Goal: Information Seeking & Learning: Learn about a topic

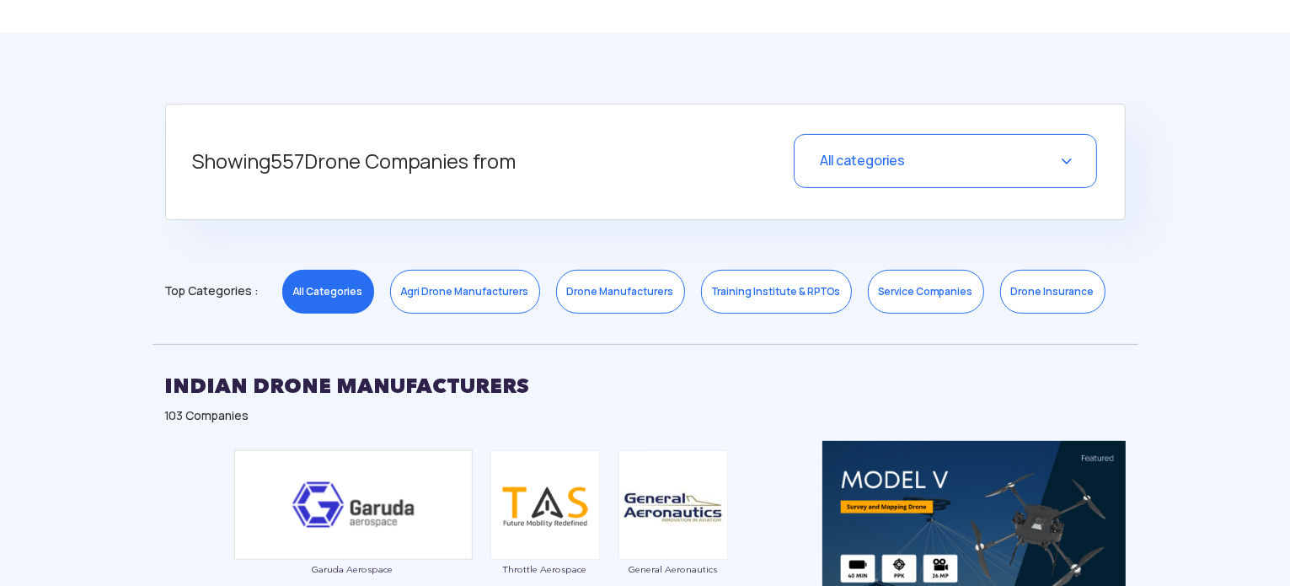
scroll to position [613, 0]
click at [632, 291] on link "Drone Manufacturers" at bounding box center [620, 292] width 129 height 44
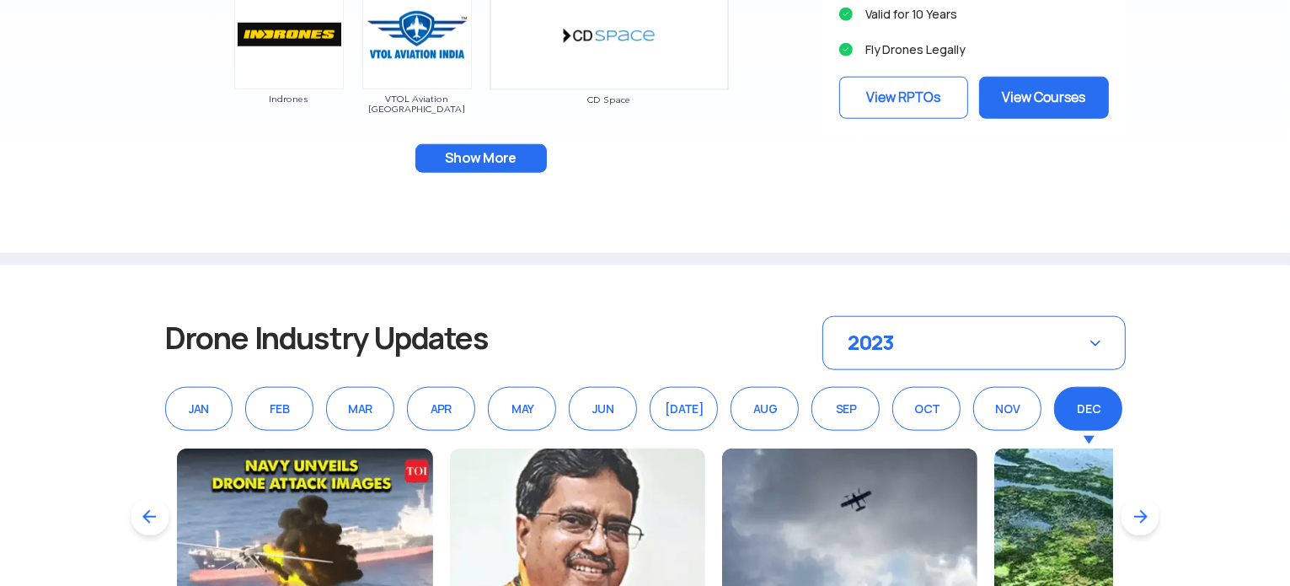
scroll to position [1886, 0]
click at [495, 163] on button "Show More" at bounding box center [480, 158] width 131 height 29
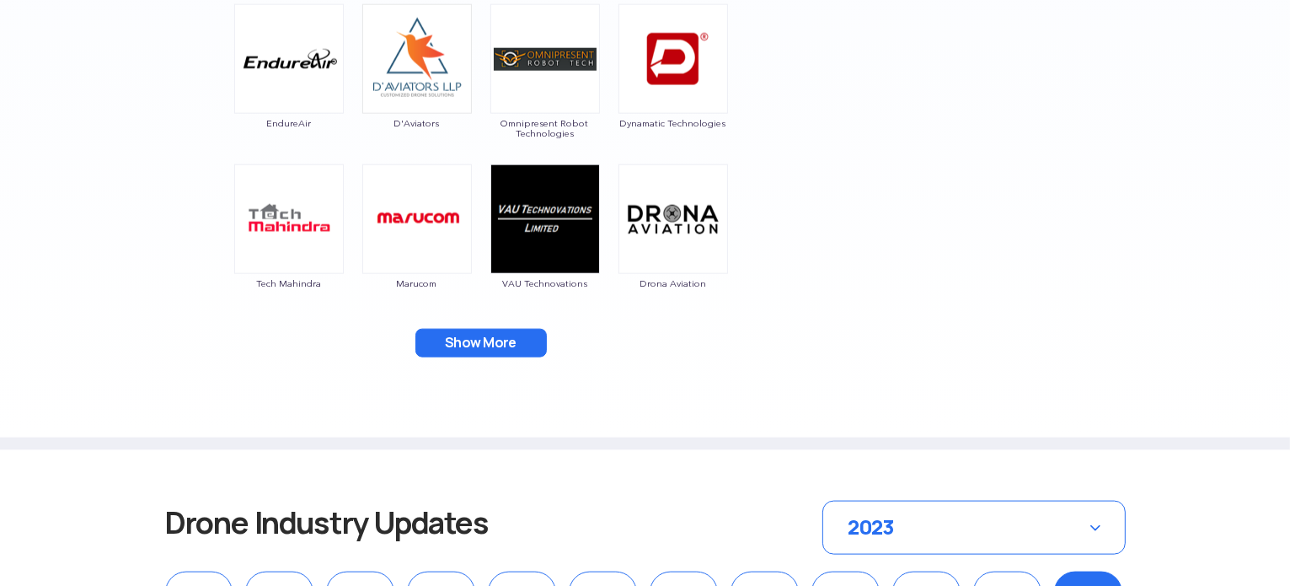
scroll to position [2022, 0]
click at [435, 339] on button "Show More" at bounding box center [480, 342] width 131 height 29
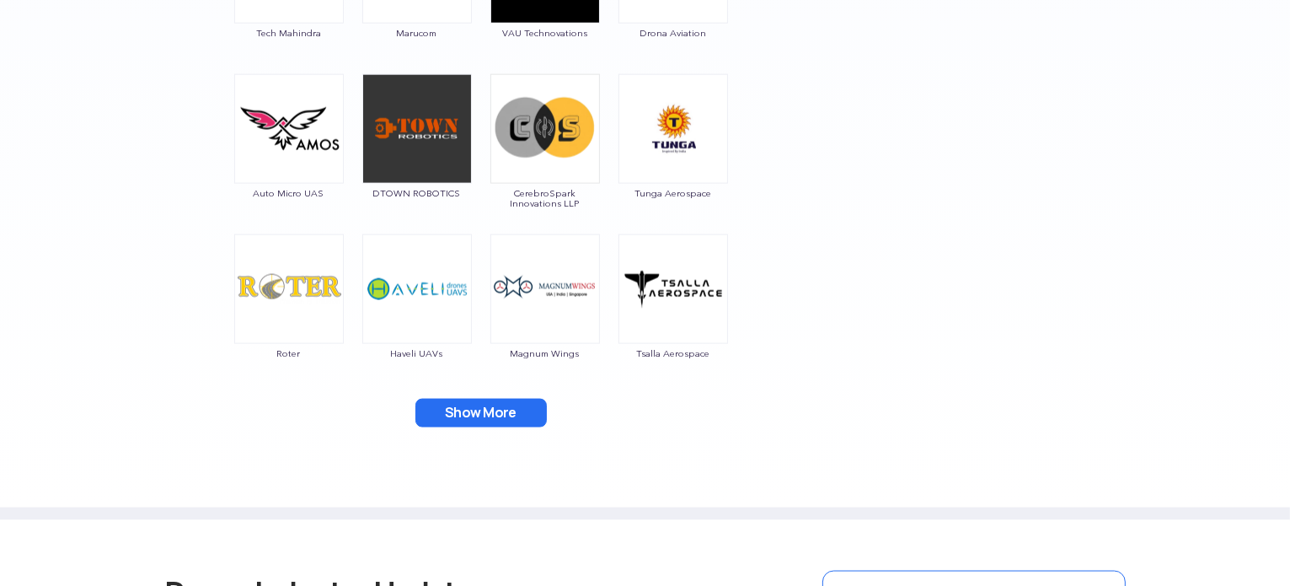
scroll to position [2272, 0]
click at [470, 417] on button "Show More" at bounding box center [480, 413] width 131 height 29
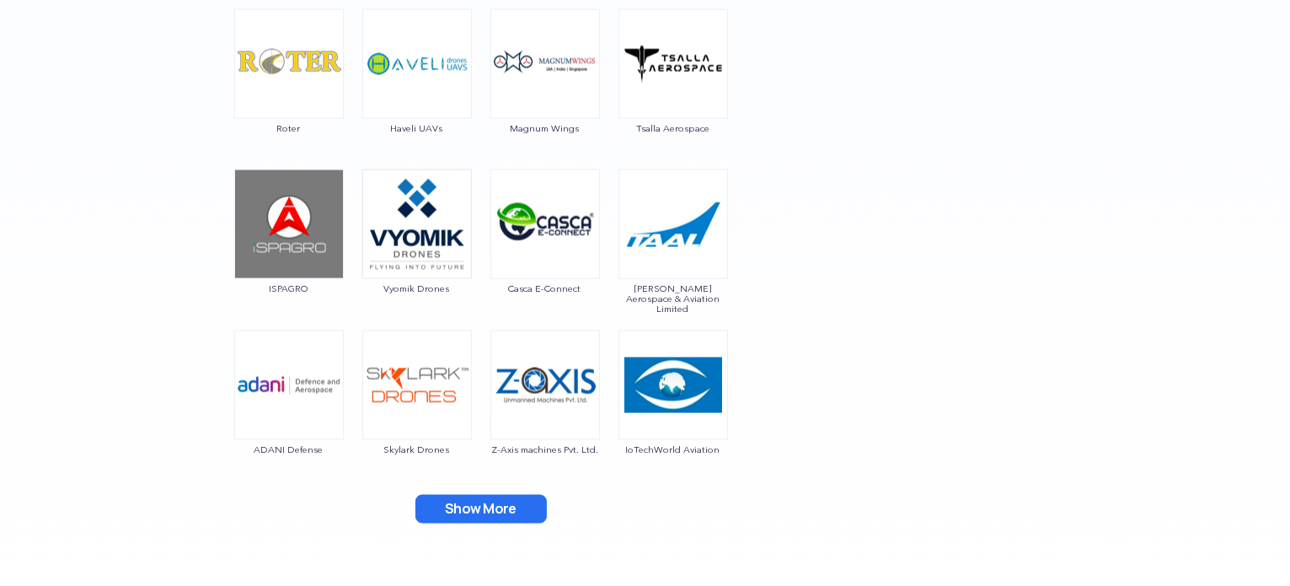
scroll to position [2497, 0]
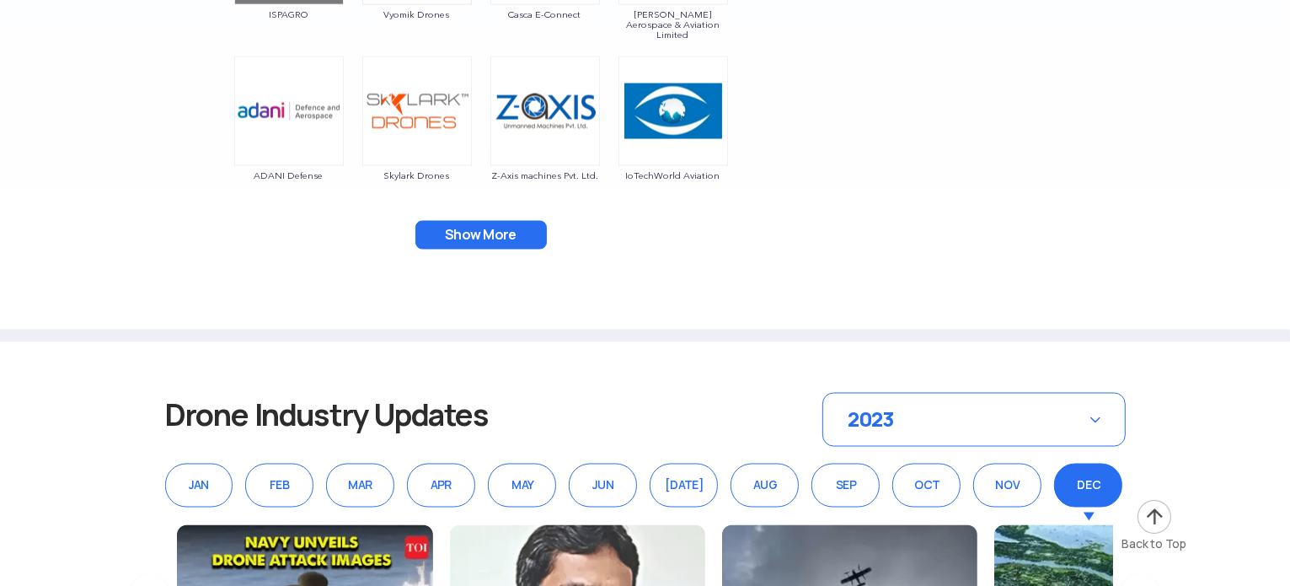
scroll to position [2774, 0]
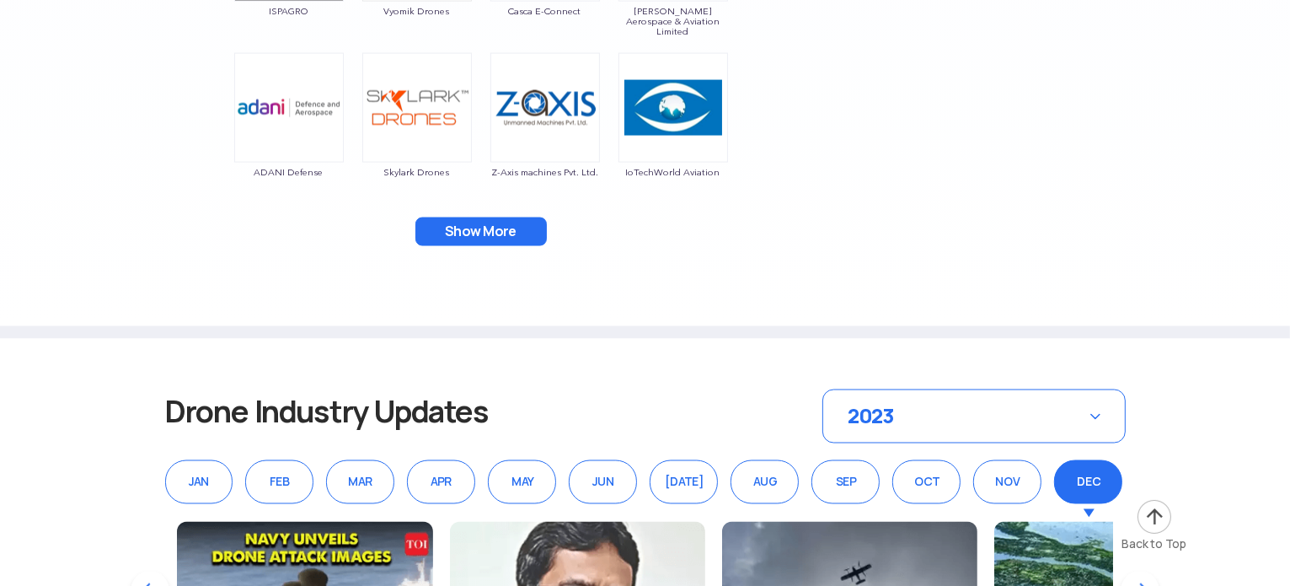
click at [472, 235] on button "Show More" at bounding box center [480, 231] width 131 height 29
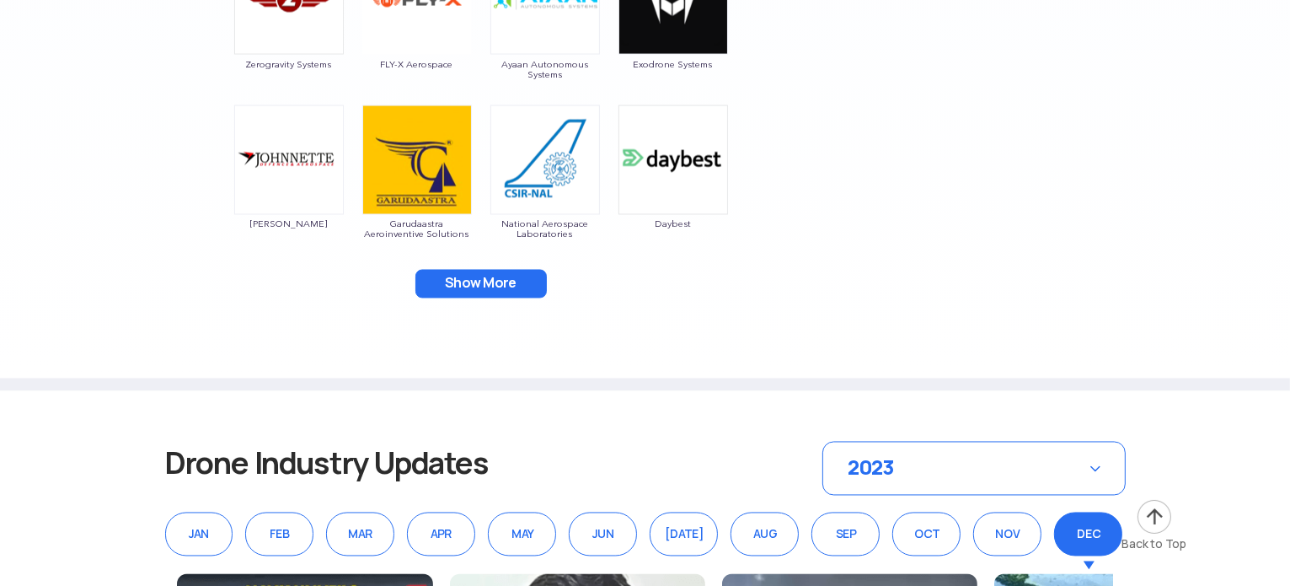
scroll to position [3043, 0]
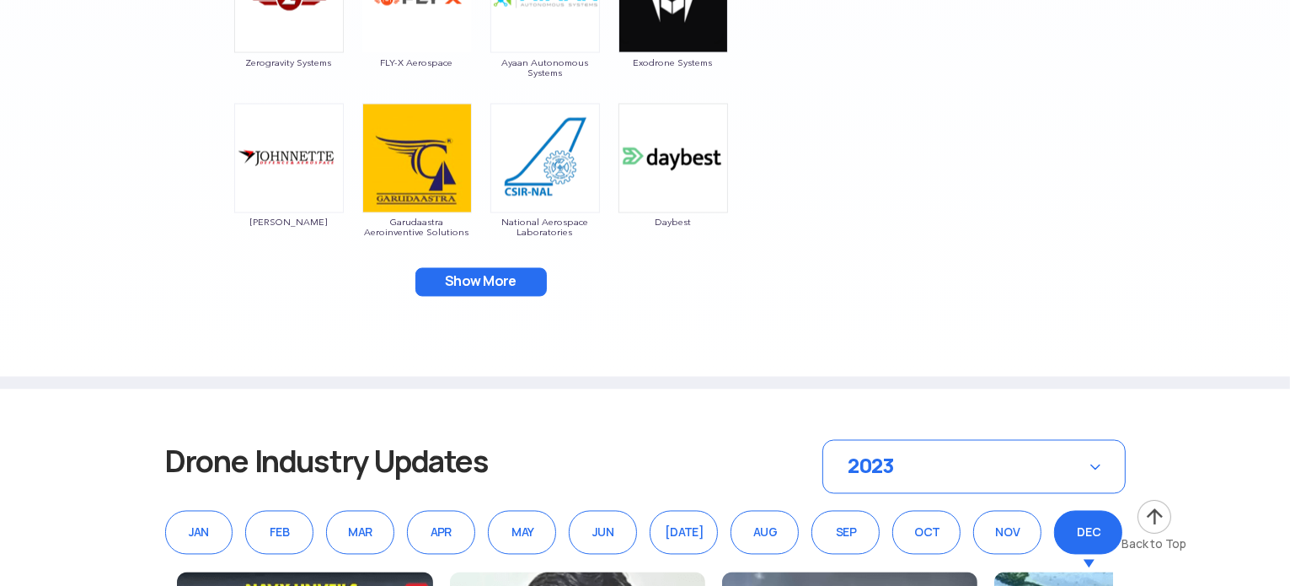
click at [474, 285] on button "Show More" at bounding box center [480, 282] width 131 height 29
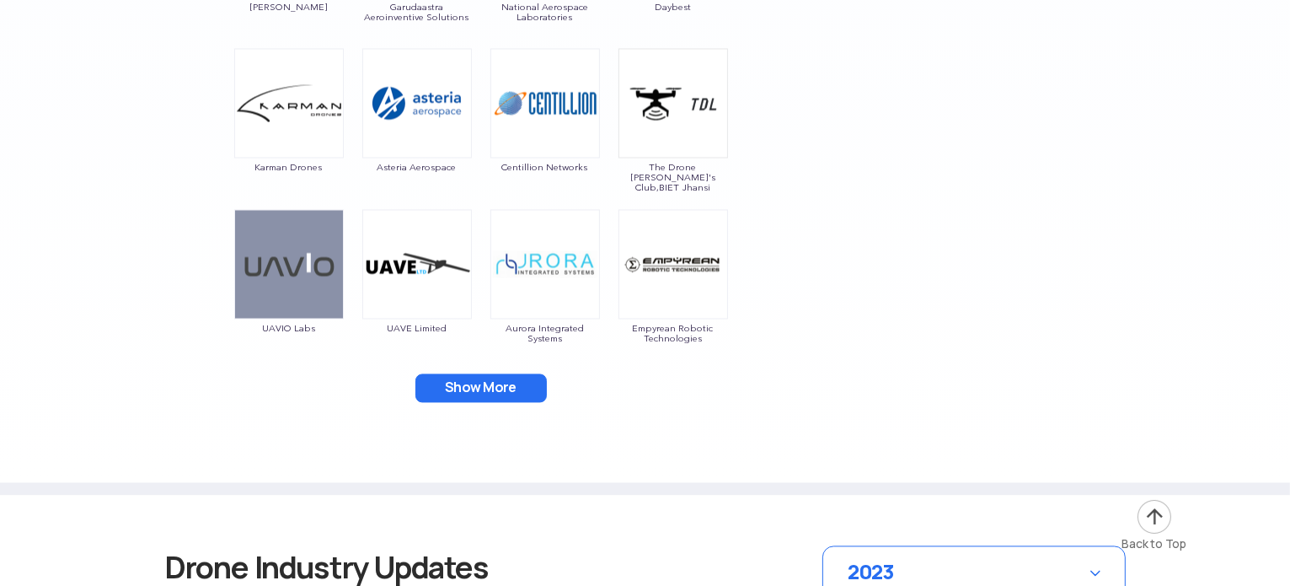
scroll to position [3259, 0]
click at [500, 385] on button "Show More" at bounding box center [480, 387] width 131 height 29
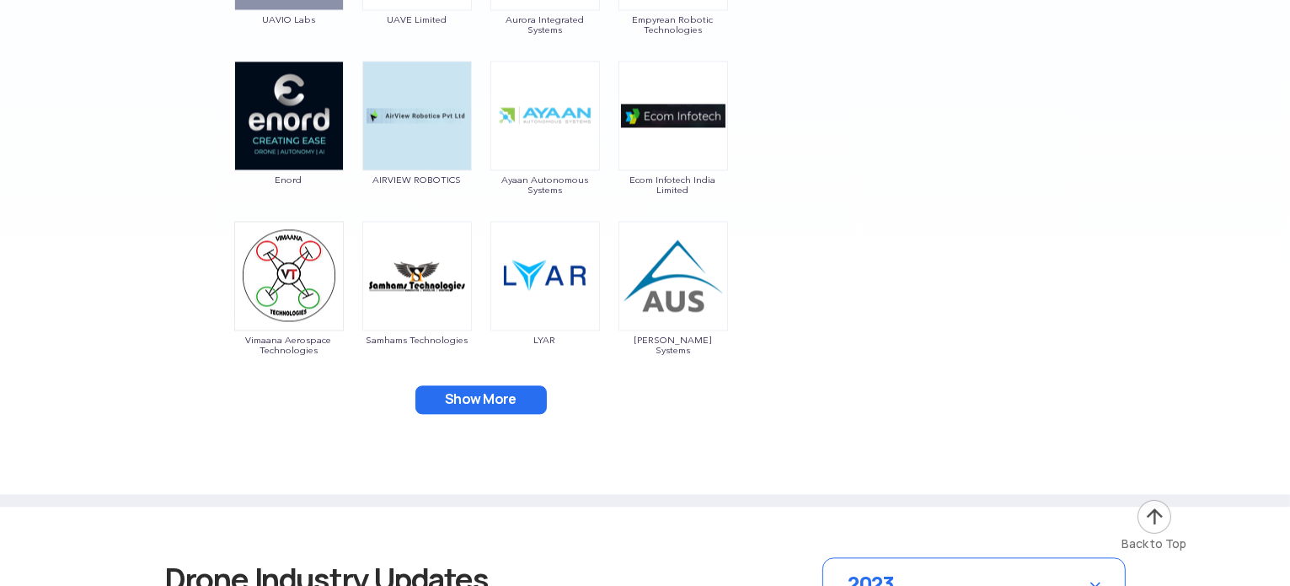
scroll to position [3566, 0]
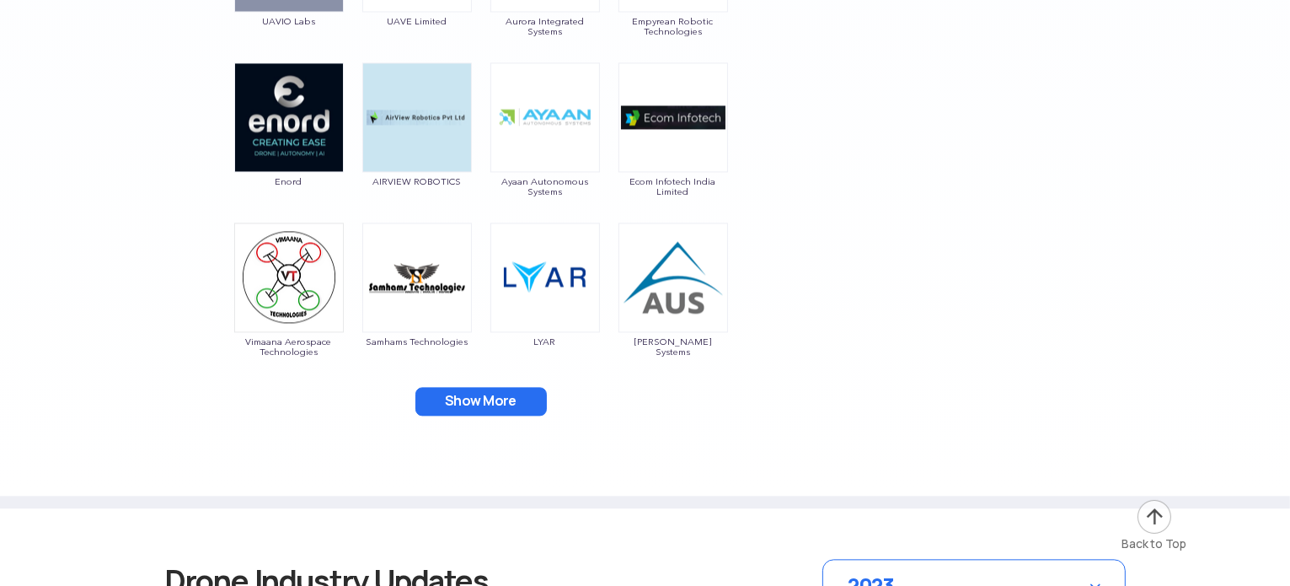
click at [506, 397] on button "Show More" at bounding box center [480, 401] width 131 height 29
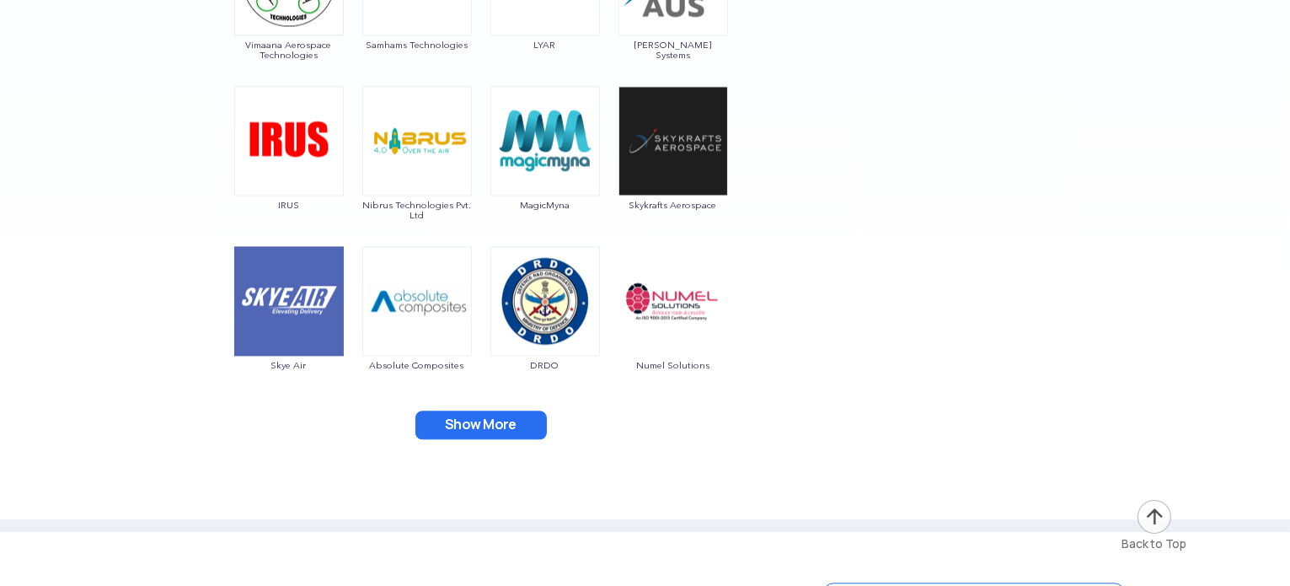
click at [500, 419] on button "Show More" at bounding box center [480, 424] width 131 height 29
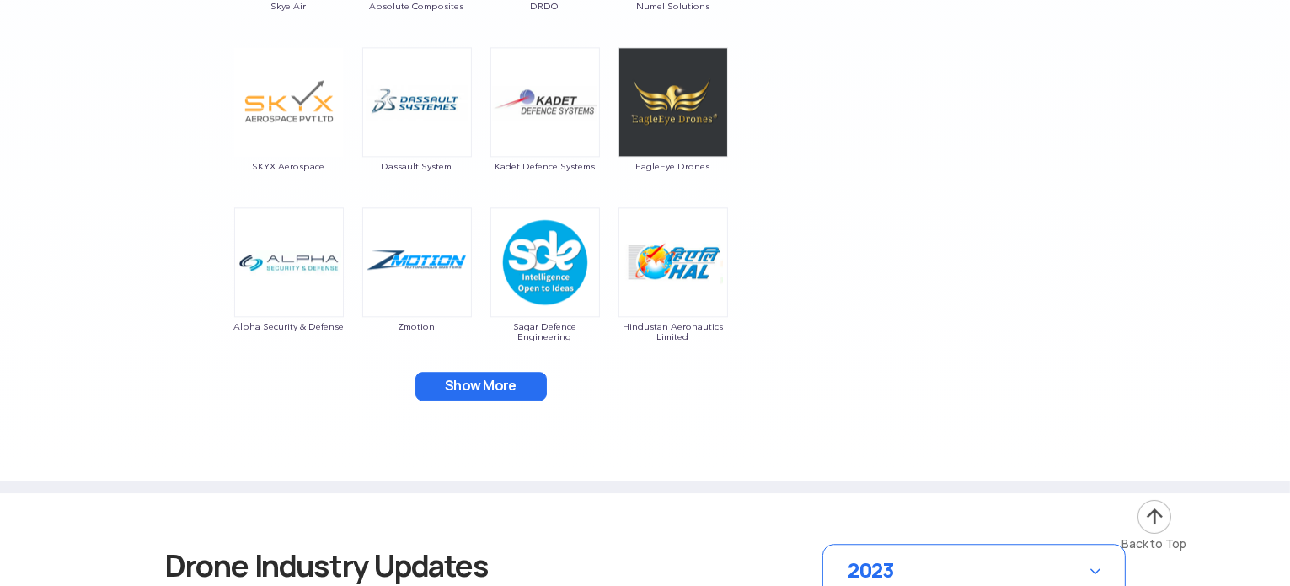
scroll to position [4223, 0]
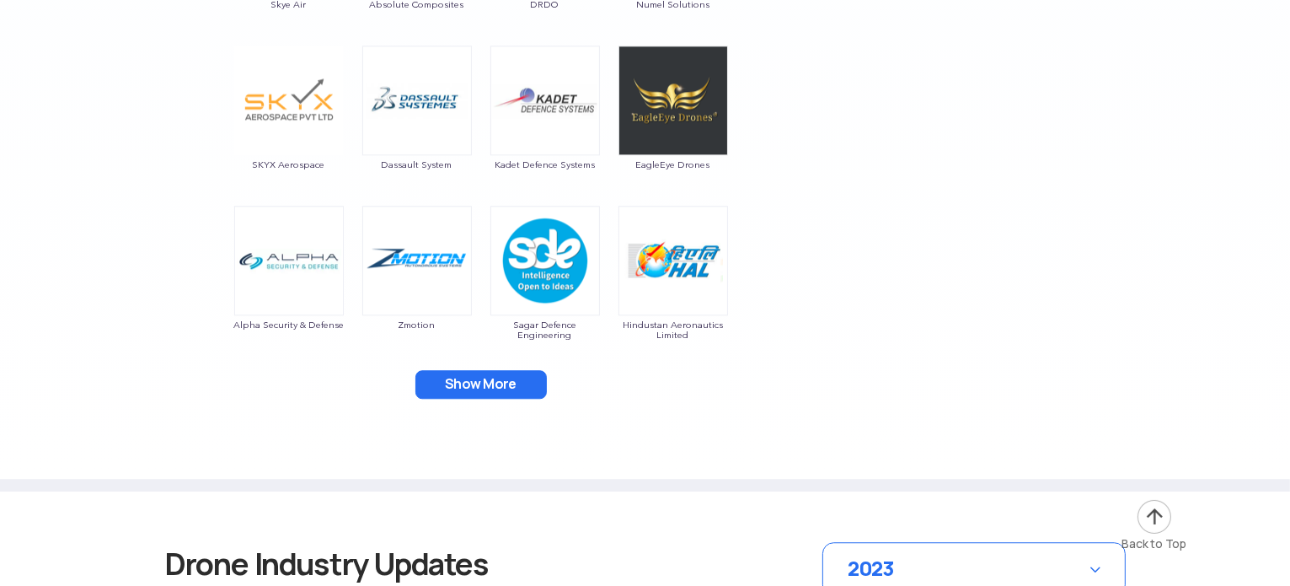
click at [516, 379] on button "Show More" at bounding box center [480, 384] width 131 height 29
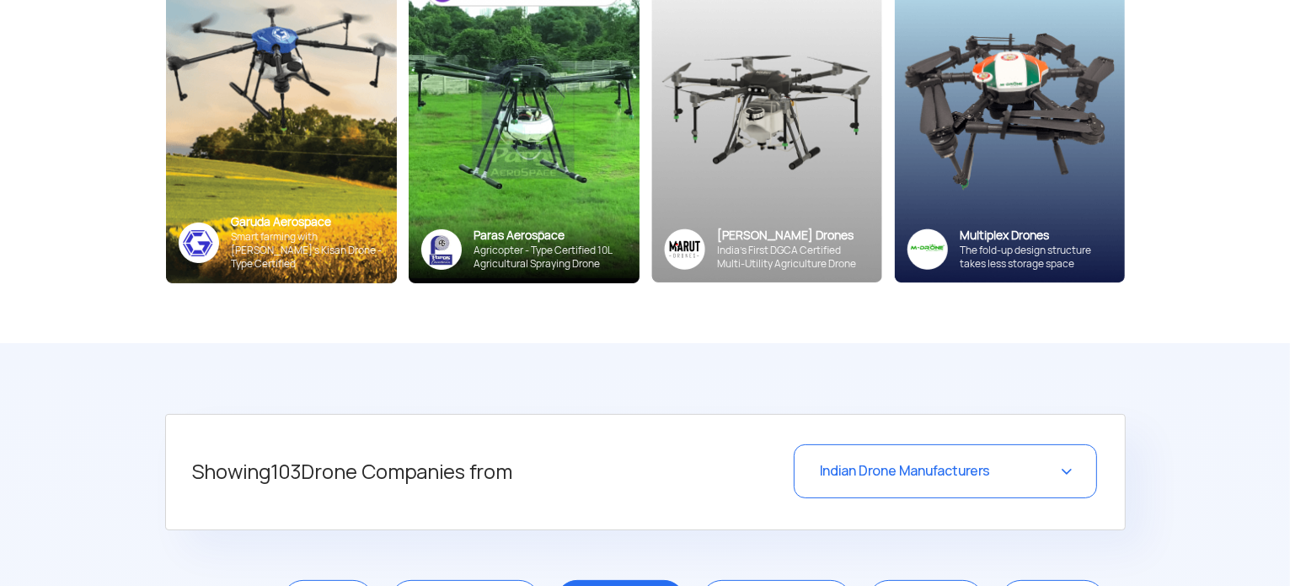
scroll to position [0, 0]
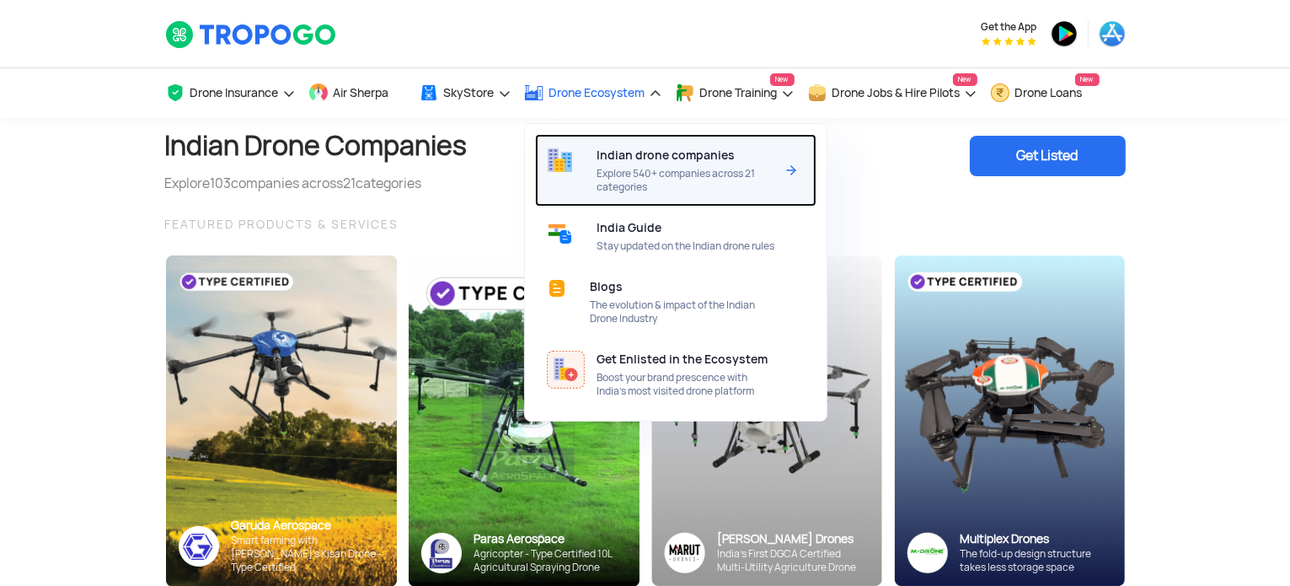
click at [635, 176] on span "Explore 540+ companies across 21 categories" at bounding box center [686, 180] width 178 height 27
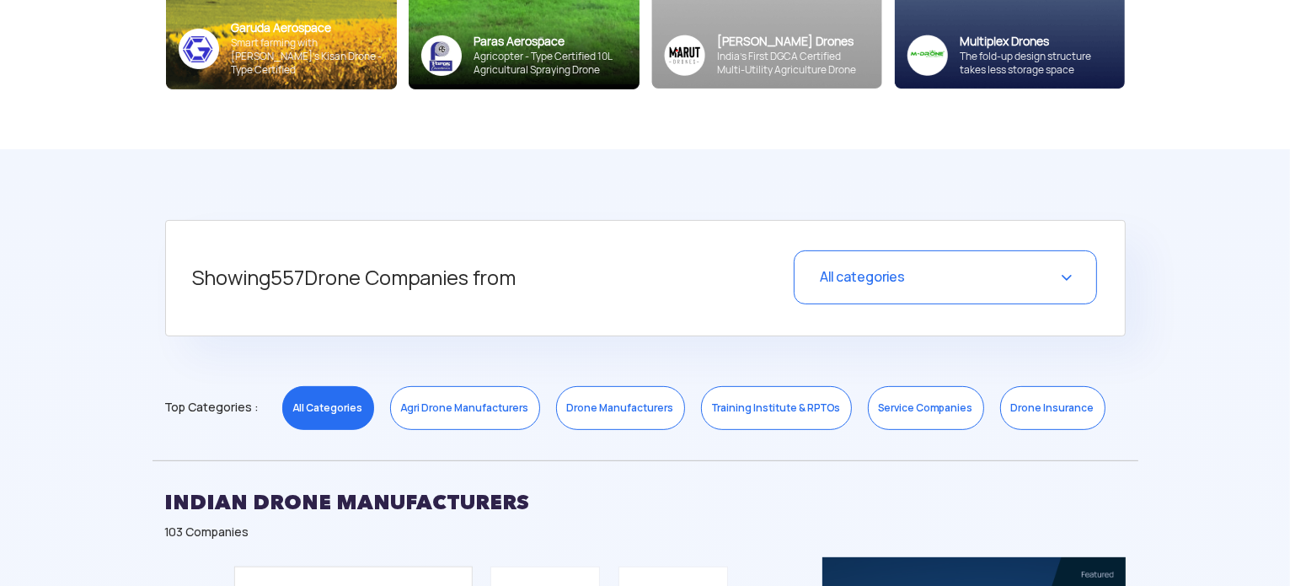
scroll to position [552, 0]
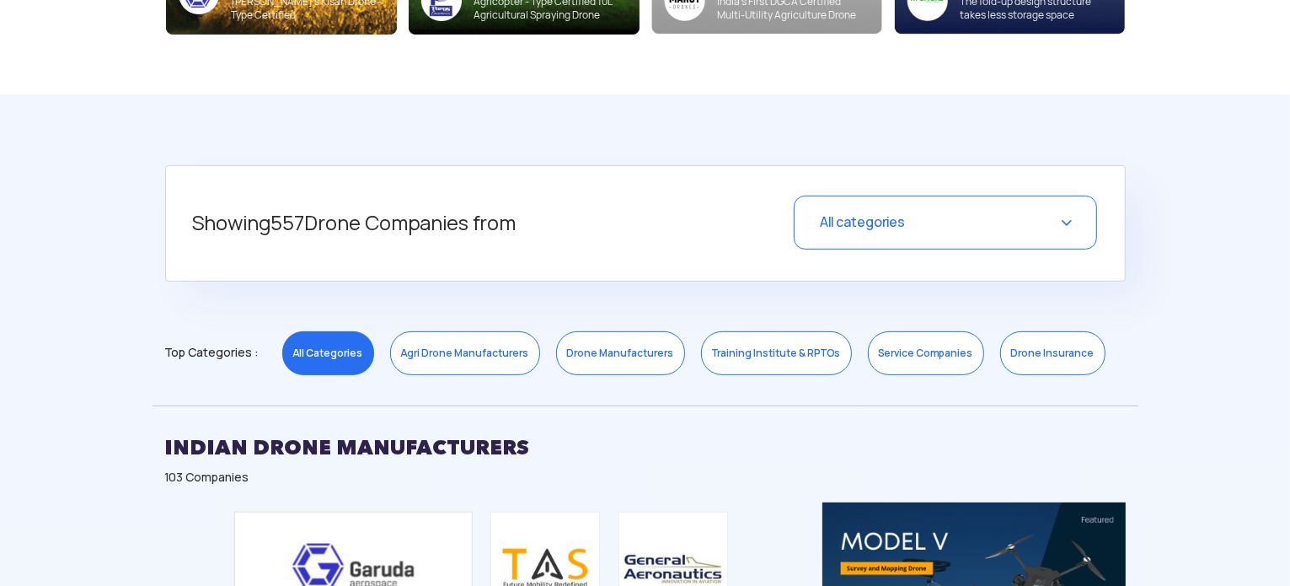
click at [946, 219] on div "All categories" at bounding box center [945, 222] width 303 height 54
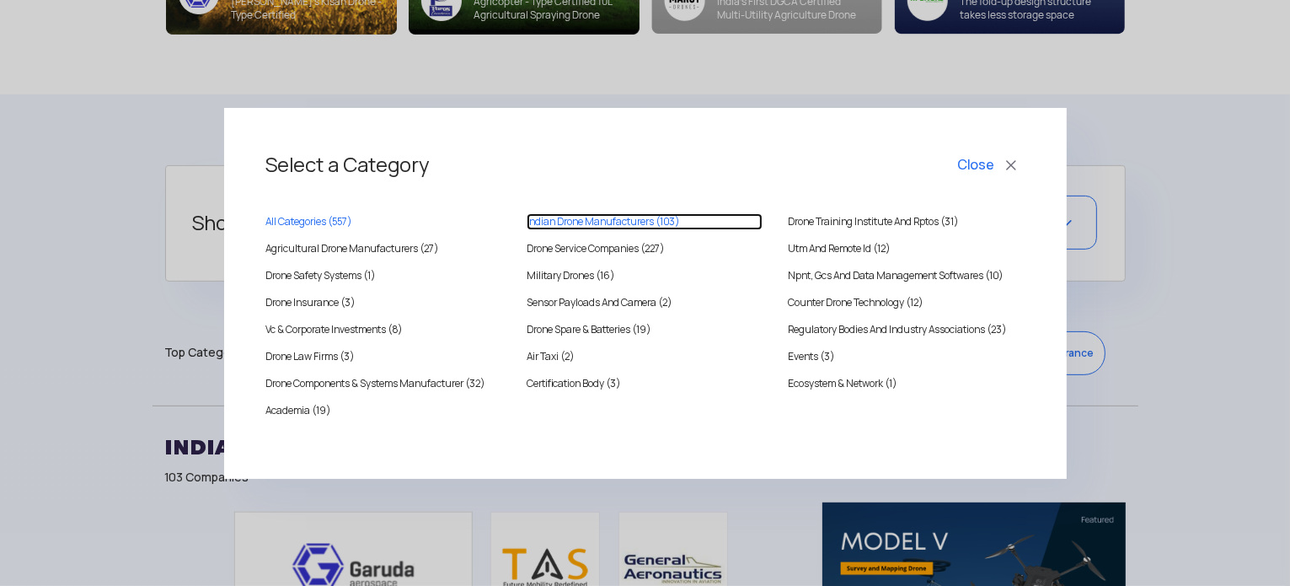
click at [623, 224] on MANUFACTURERS "Indian Drone Manufacturers (103)" at bounding box center [645, 221] width 236 height 17
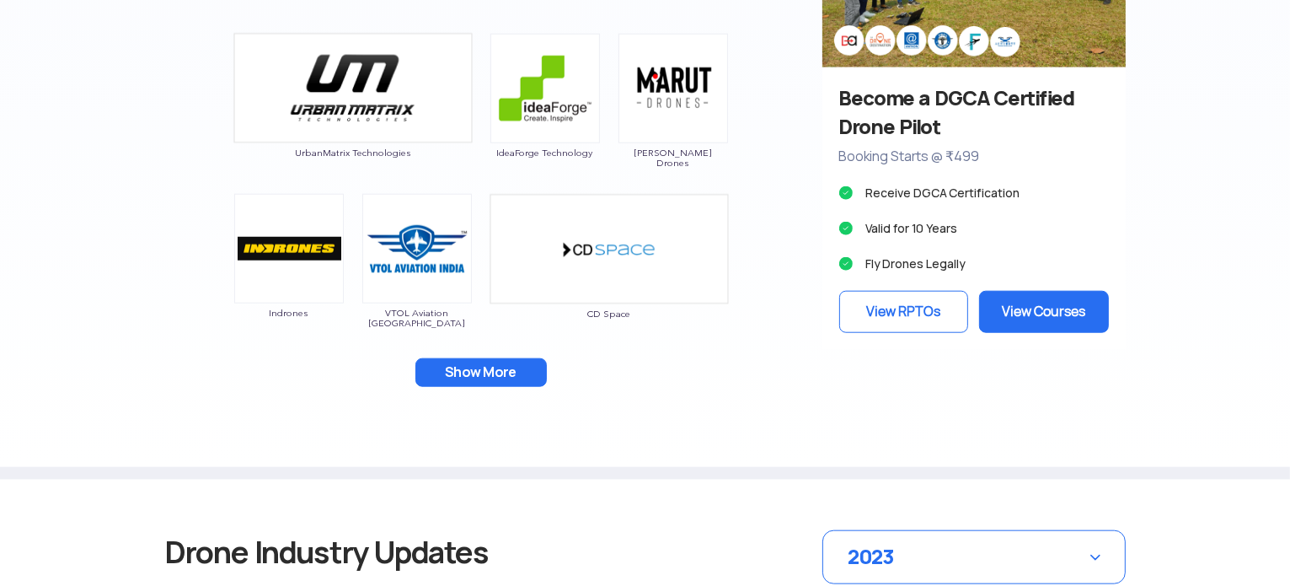
scroll to position [1673, 0]
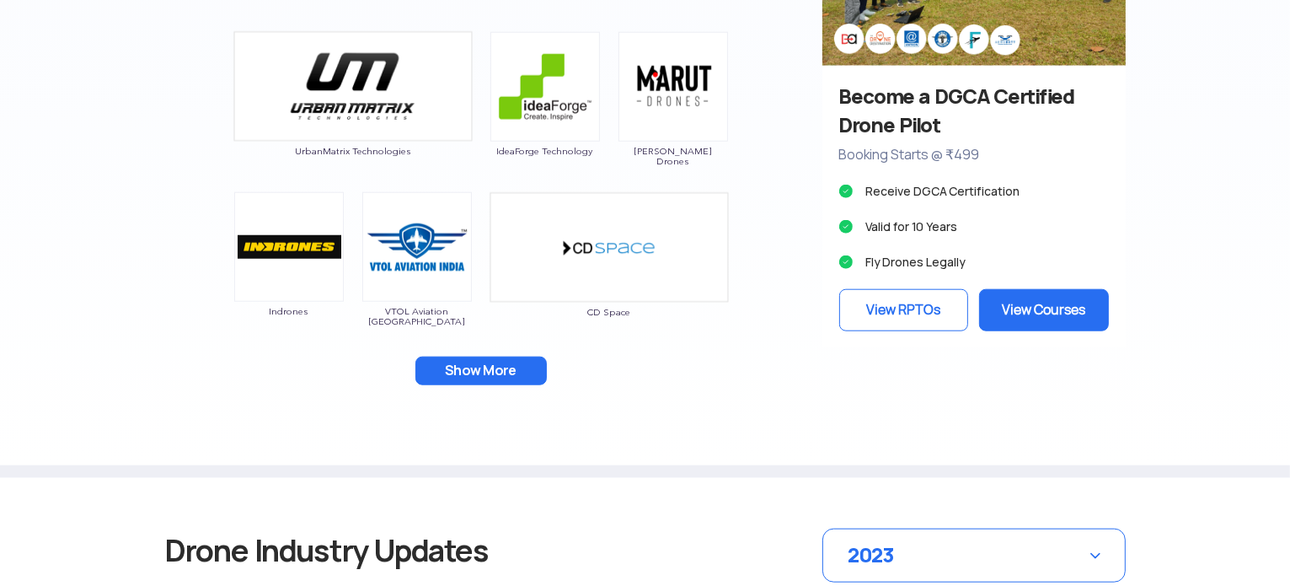
click at [502, 358] on button "Show More" at bounding box center [480, 370] width 131 height 29
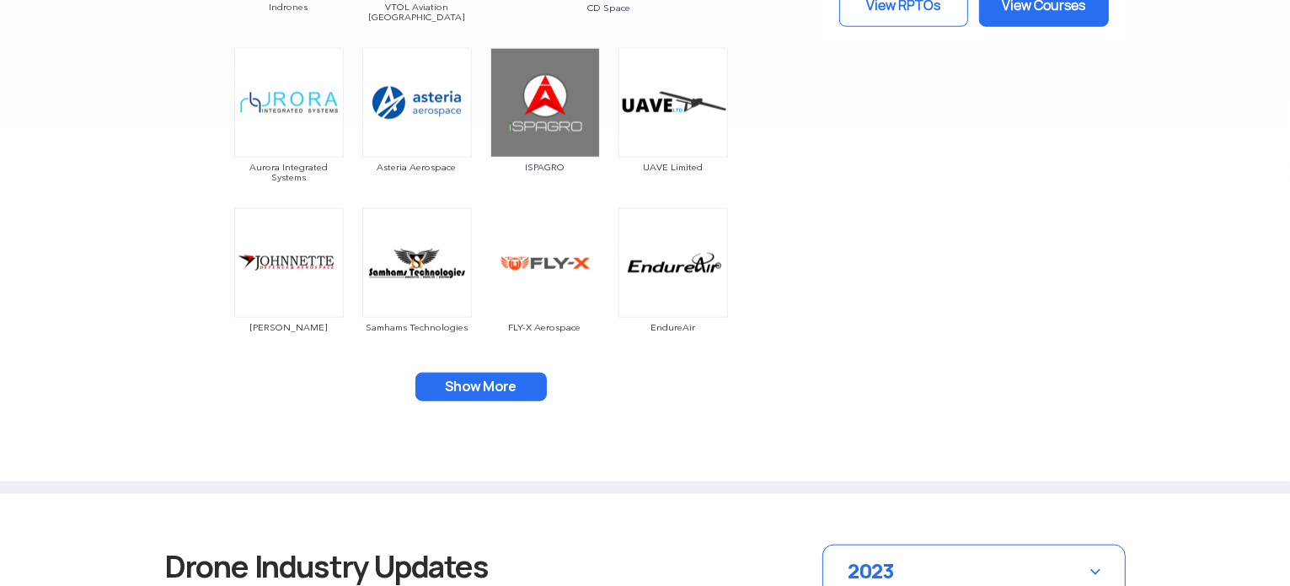
scroll to position [2000, 0]
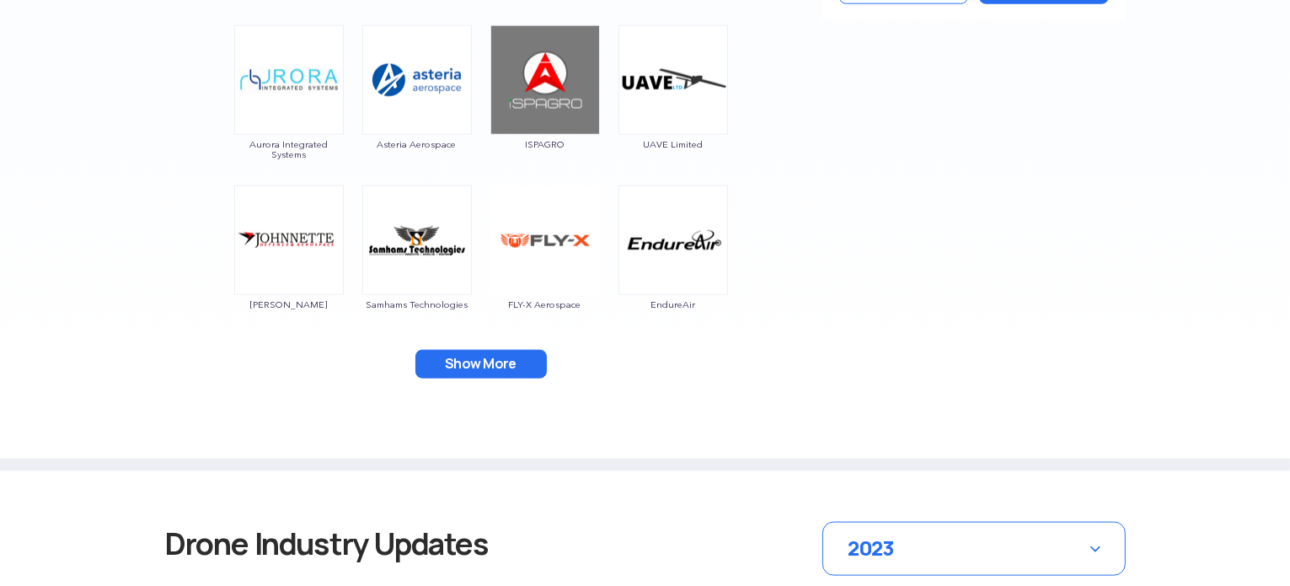
click at [445, 365] on button "Show More" at bounding box center [480, 364] width 131 height 29
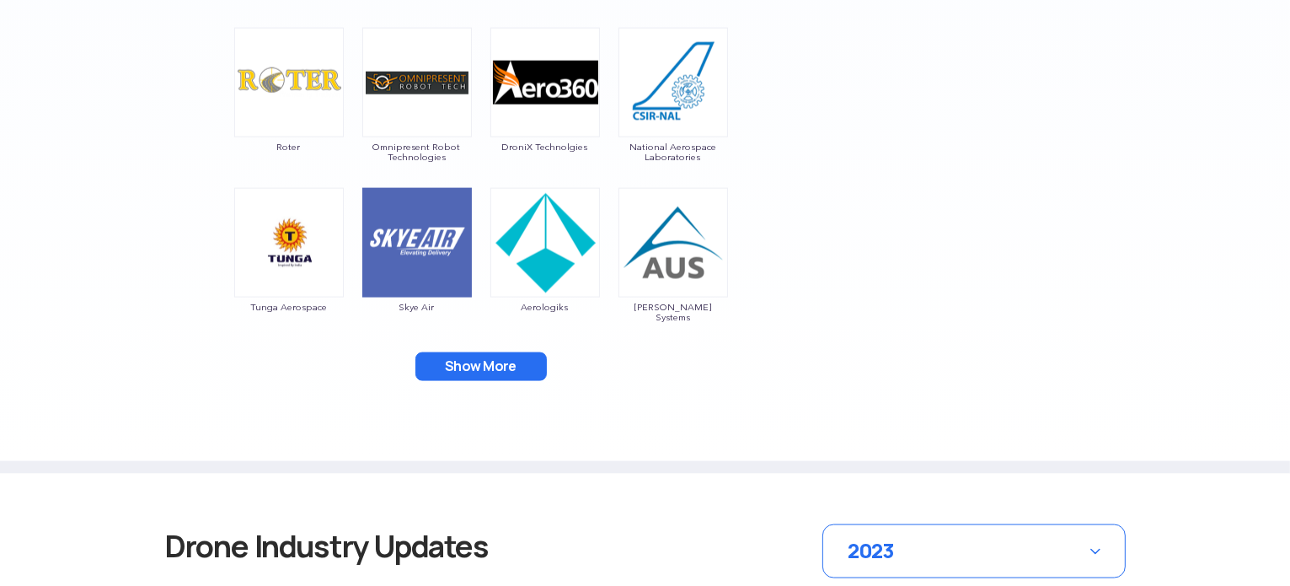
scroll to position [2347, 0]
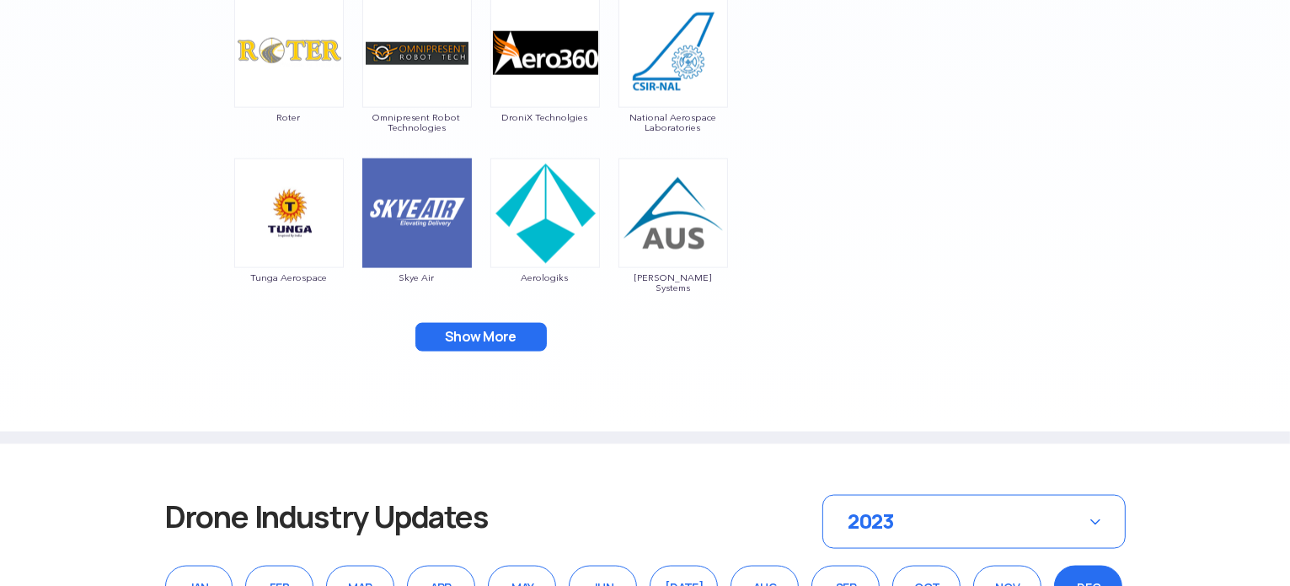
click at [440, 330] on button "Show More" at bounding box center [480, 337] width 131 height 29
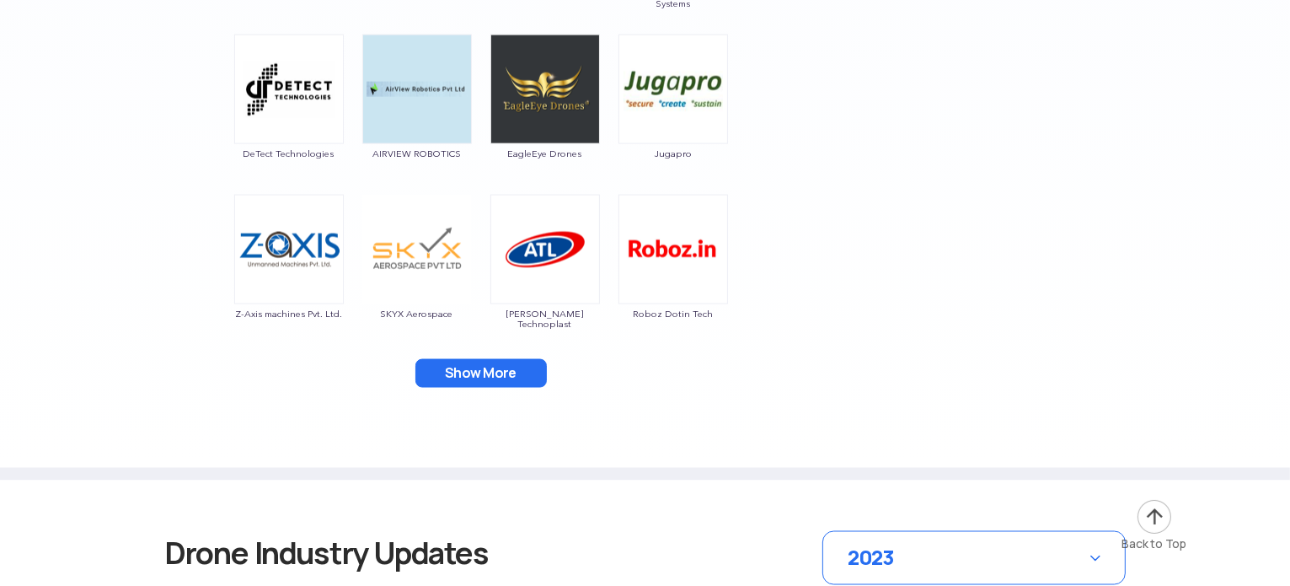
scroll to position [2630, 0]
click at [458, 366] on button "Show More" at bounding box center [480, 374] width 131 height 29
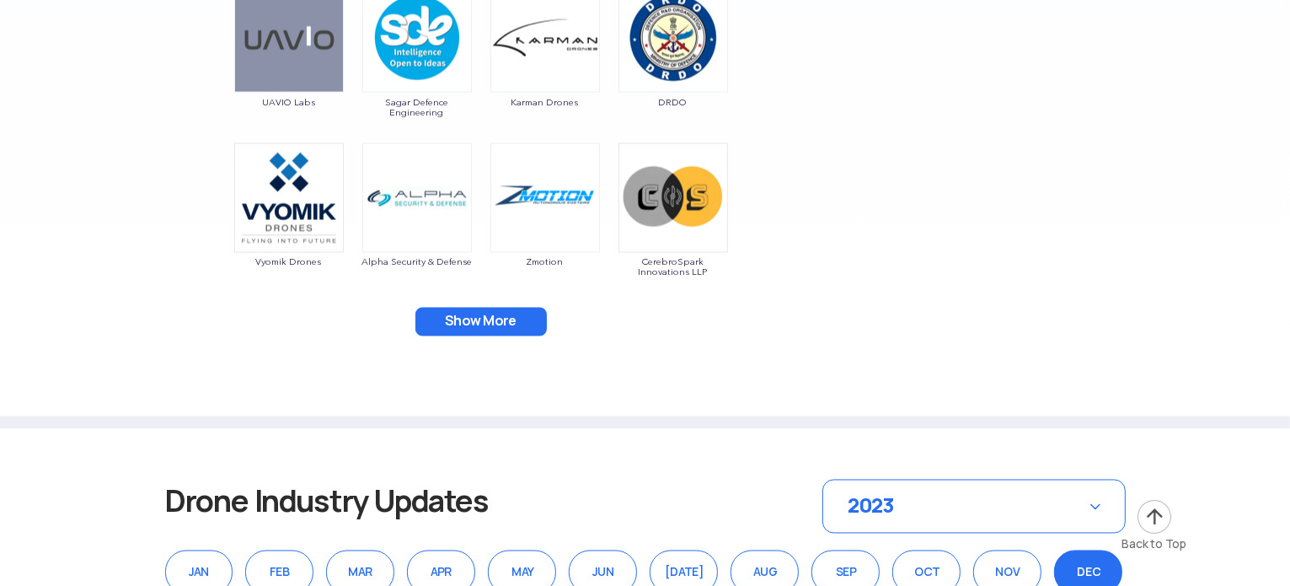
scroll to position [3008, 0]
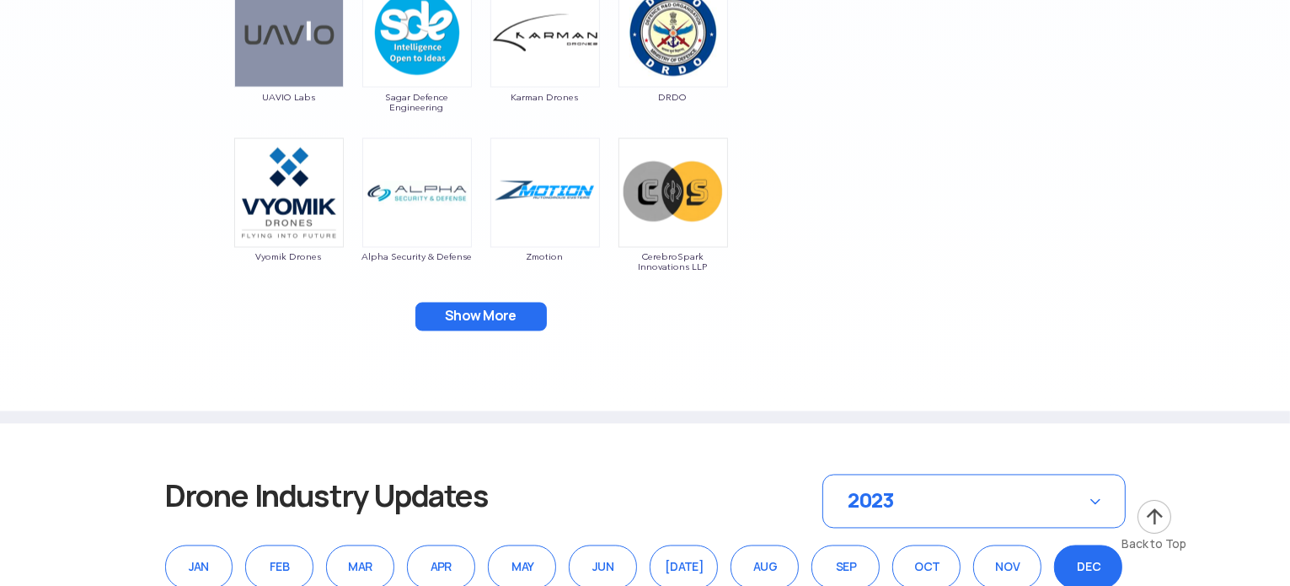
click at [489, 316] on button "Show More" at bounding box center [480, 316] width 131 height 29
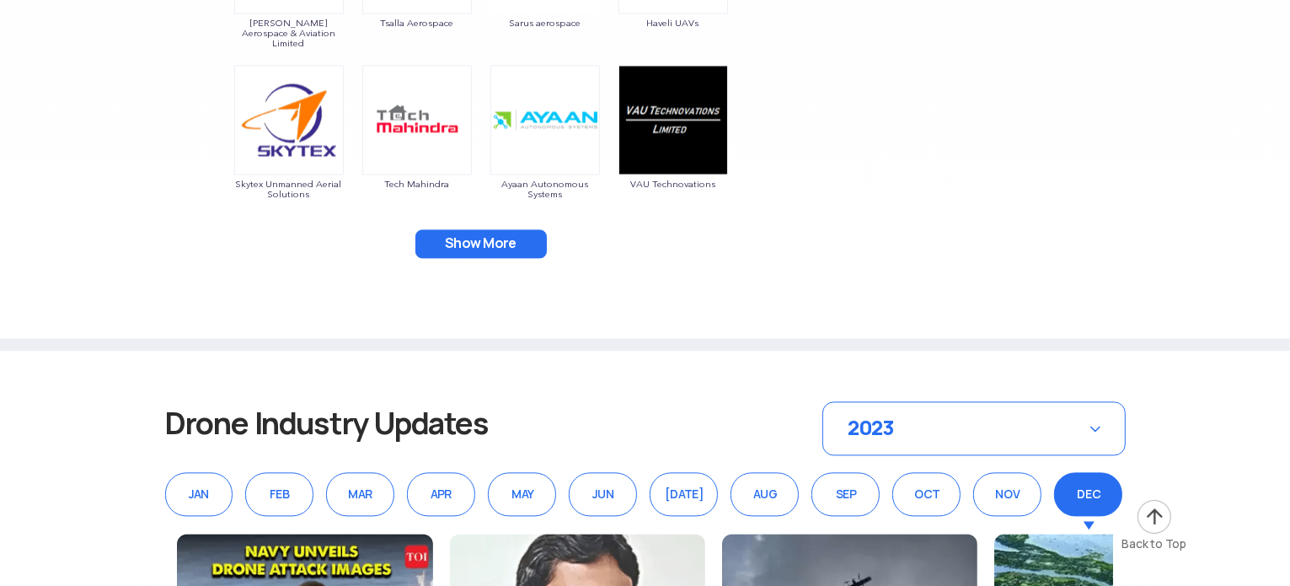
scroll to position [3421, 0]
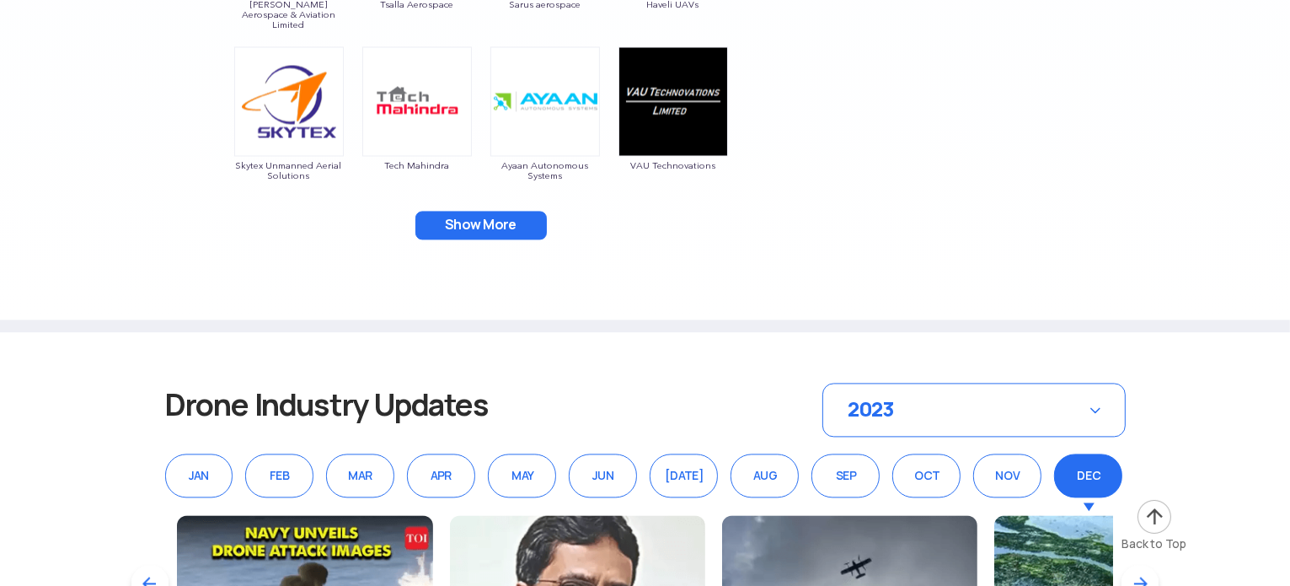
click at [520, 220] on button "Show More" at bounding box center [480, 225] width 131 height 29
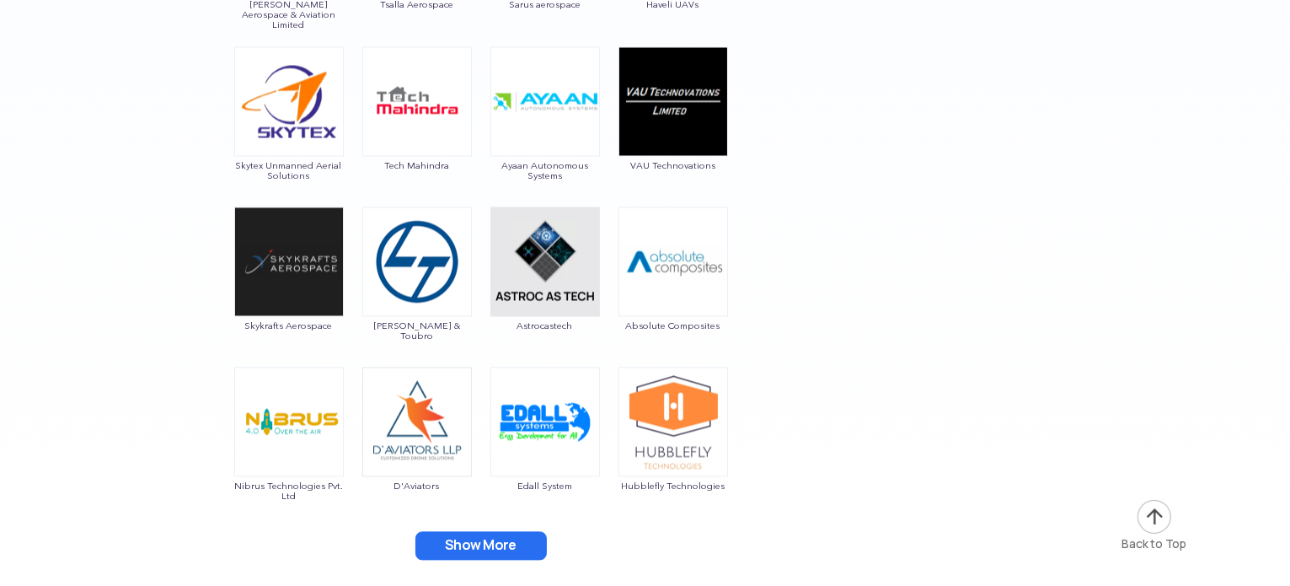
scroll to position [3665, 0]
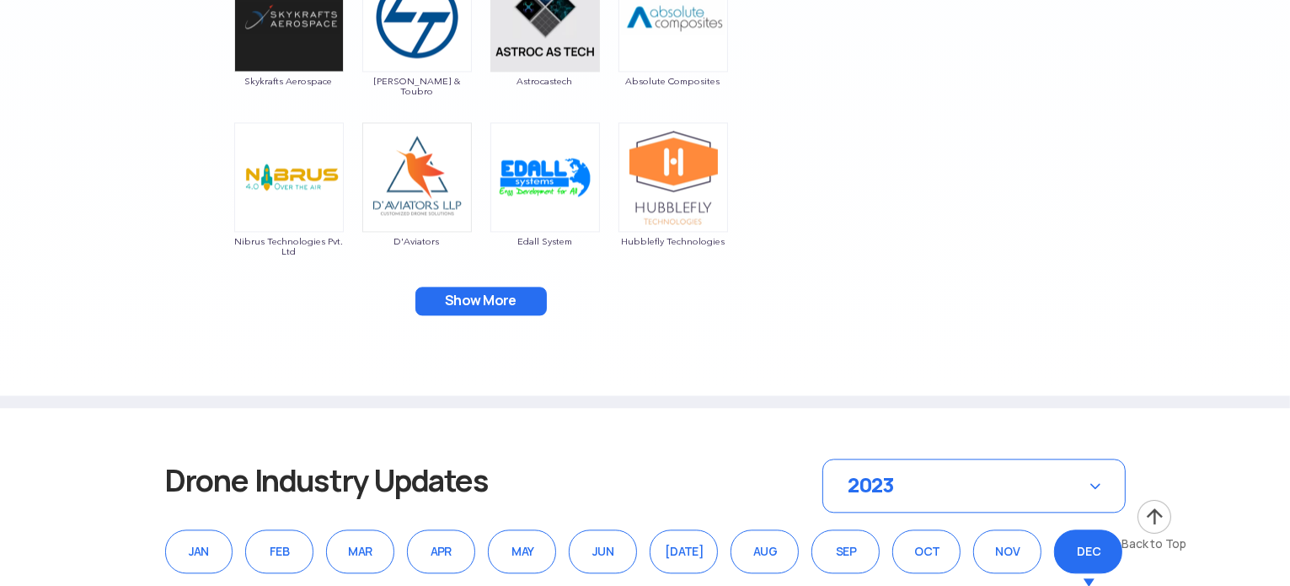
click at [492, 291] on button "Show More" at bounding box center [480, 300] width 131 height 29
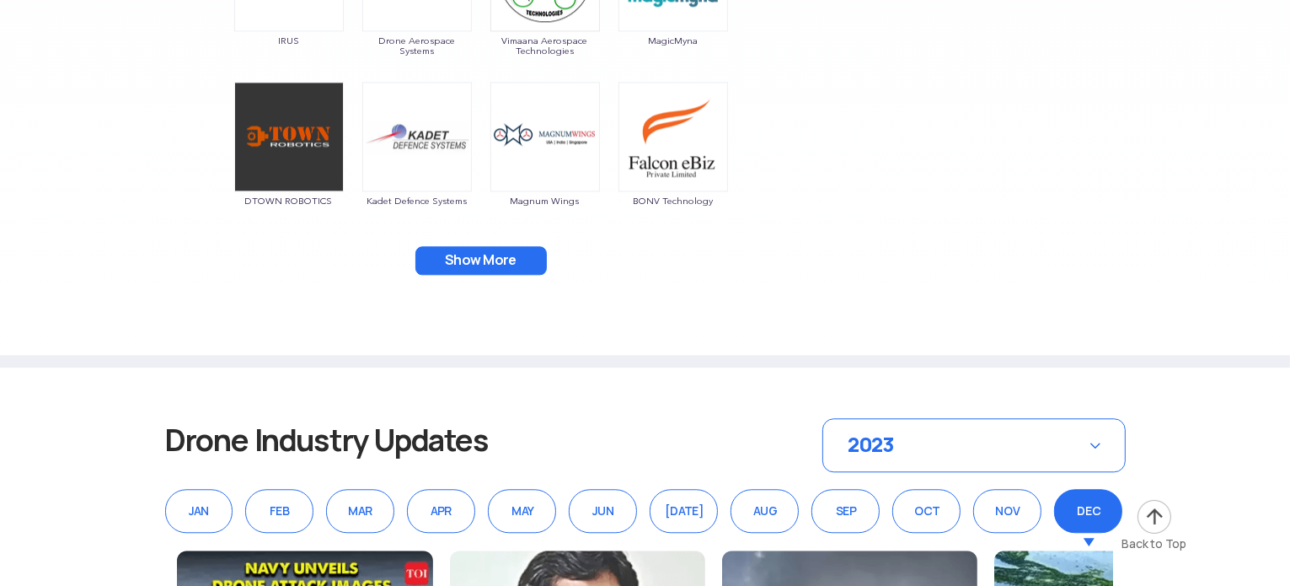
scroll to position [4043, 0]
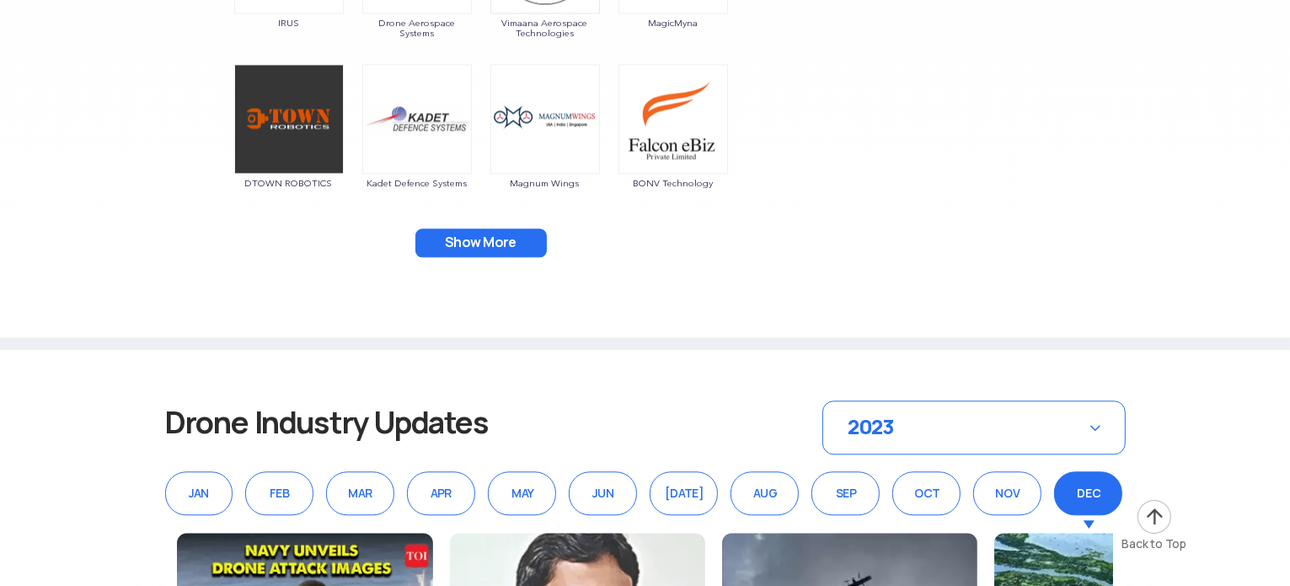
click at [443, 245] on button "Show More" at bounding box center [480, 242] width 131 height 29
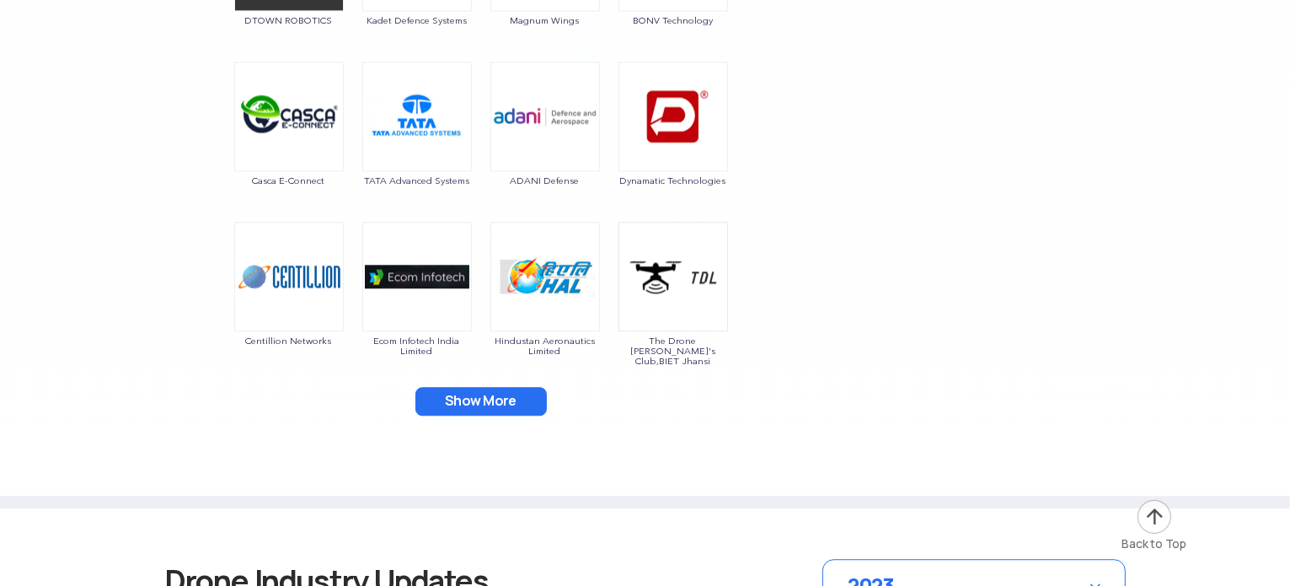
scroll to position [4239, 0]
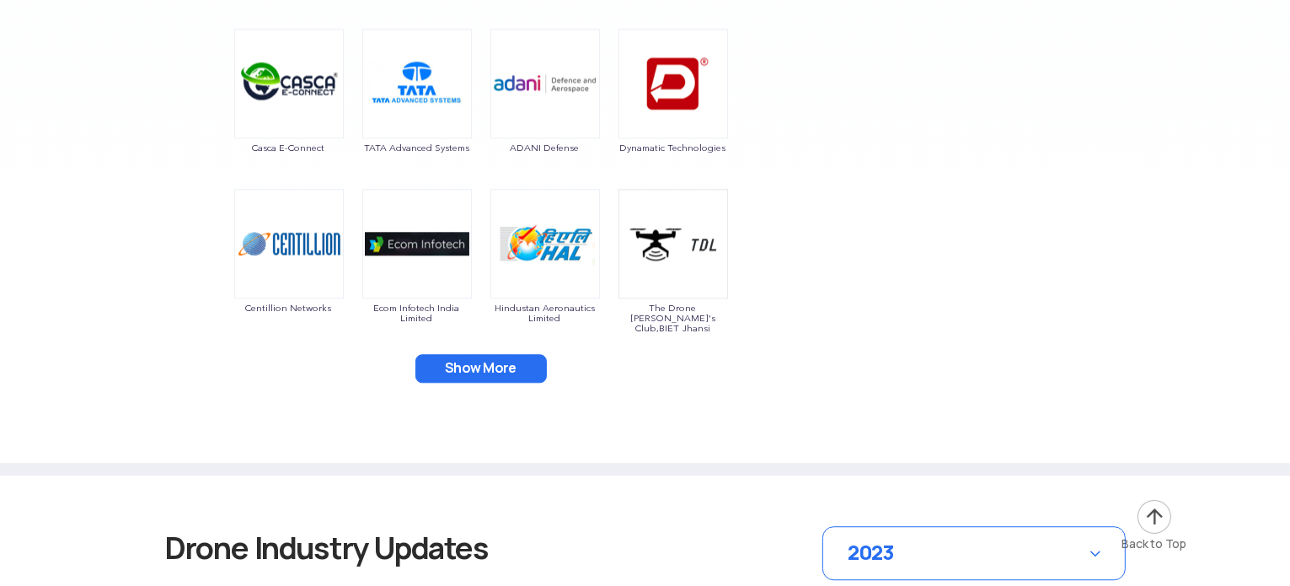
click at [466, 360] on button "Show More" at bounding box center [480, 368] width 131 height 29
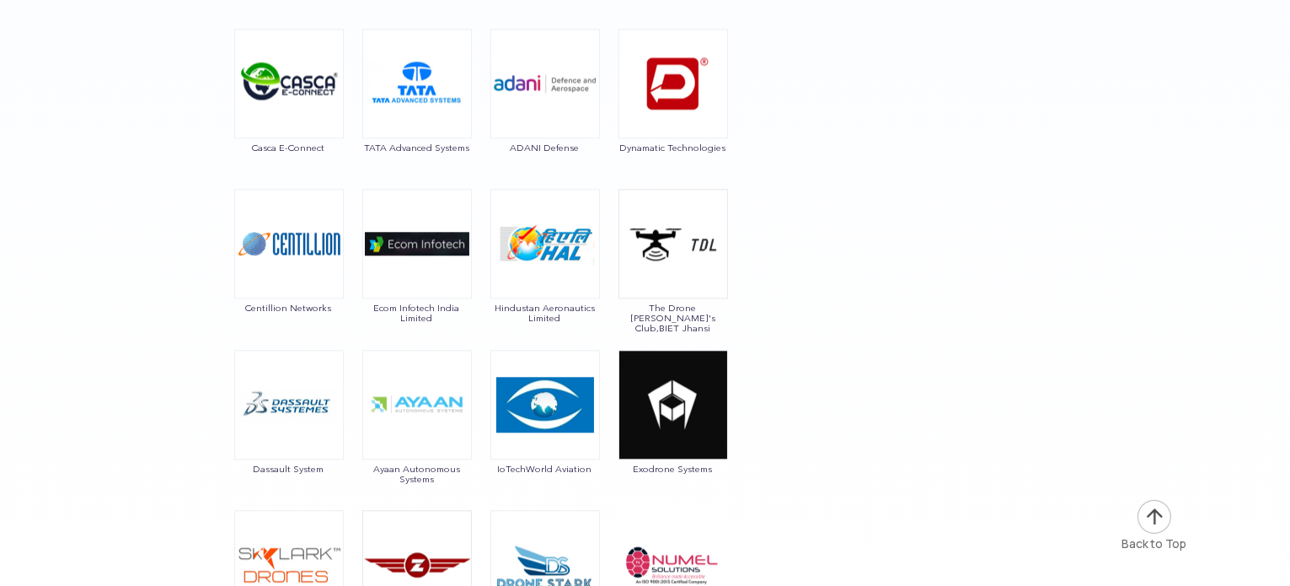
scroll to position [4589, 0]
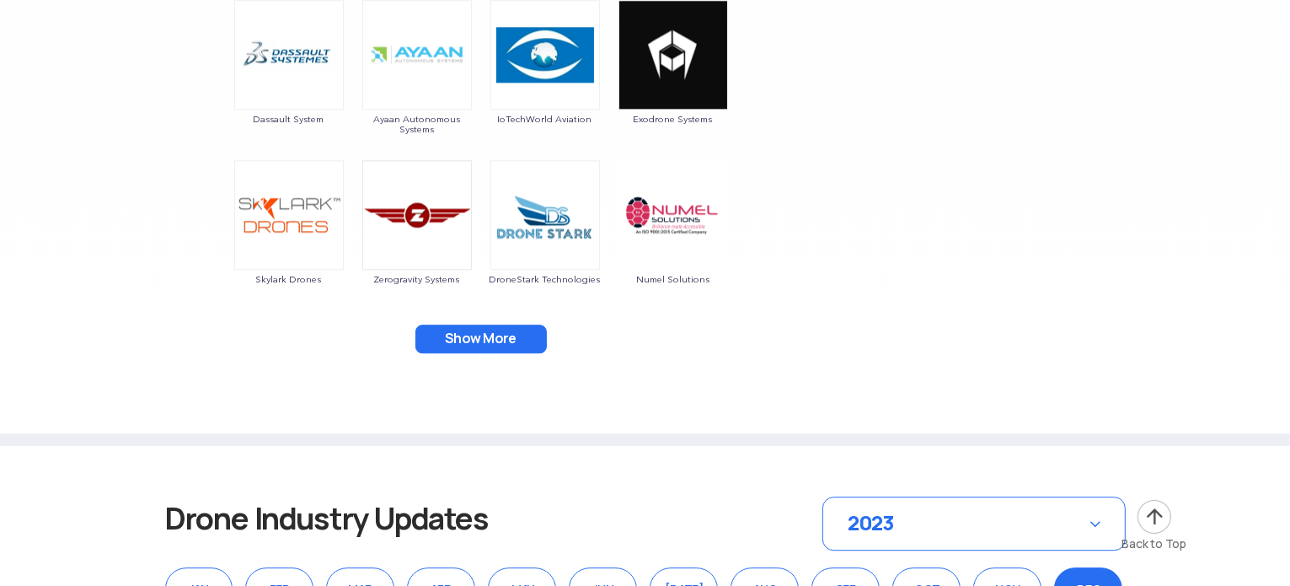
click at [455, 332] on button "Show More" at bounding box center [480, 338] width 131 height 29
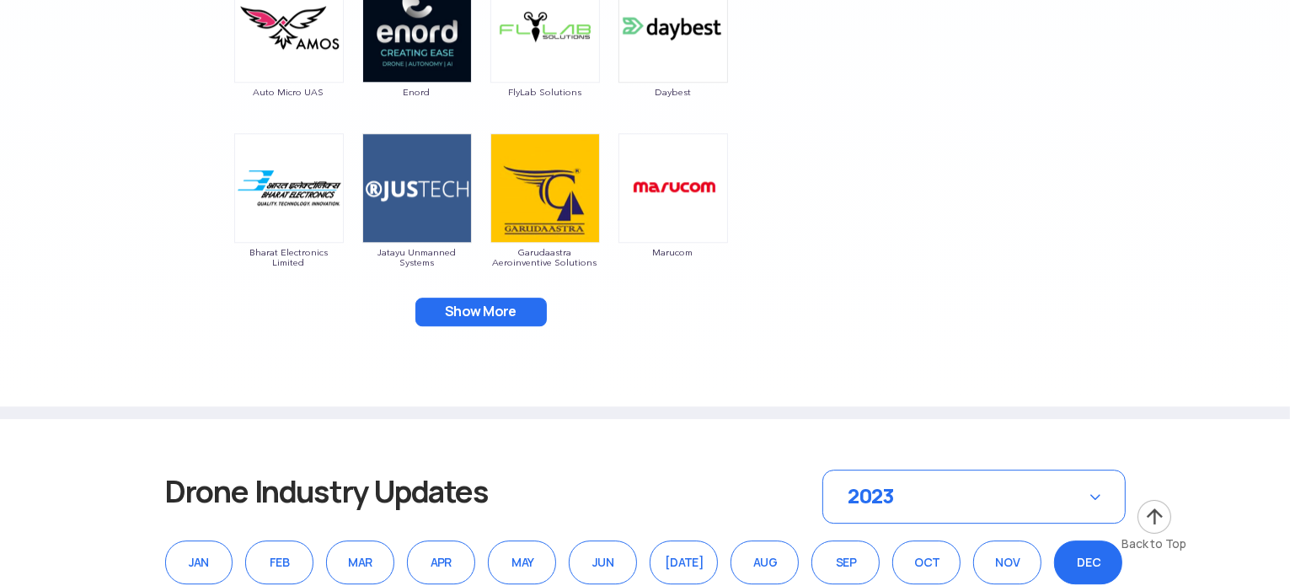
scroll to position [4937, 0]
click at [475, 302] on button "Show More" at bounding box center [480, 311] width 131 height 29
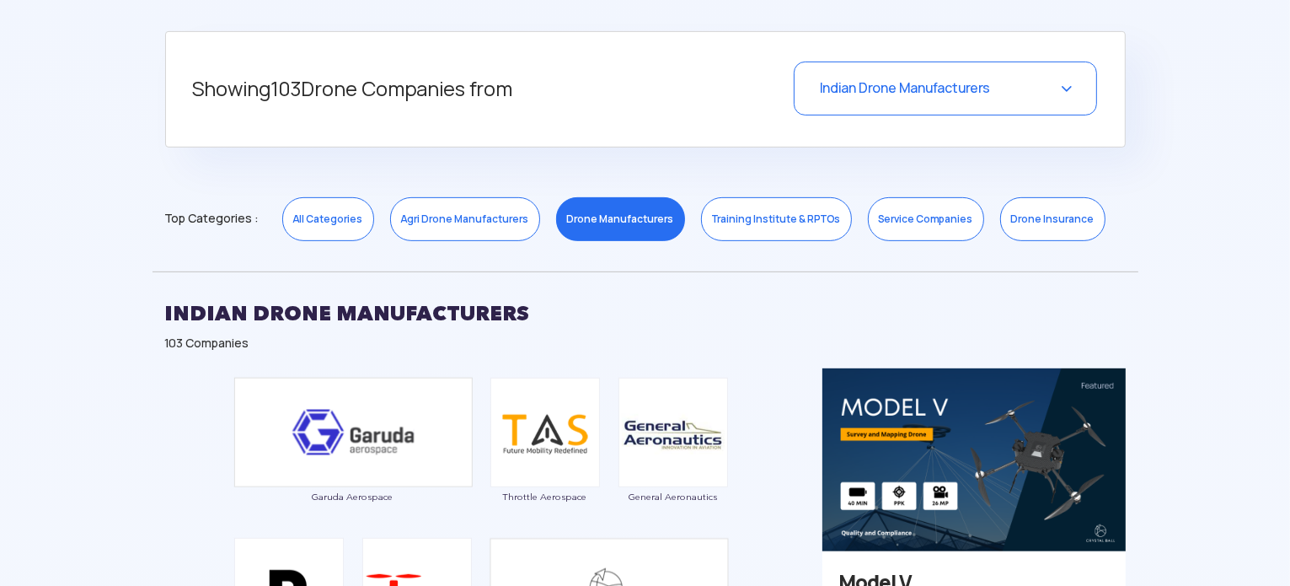
scroll to position [687, 0]
click at [418, 220] on link "Agri Drone Manufacturers" at bounding box center [465, 218] width 150 height 44
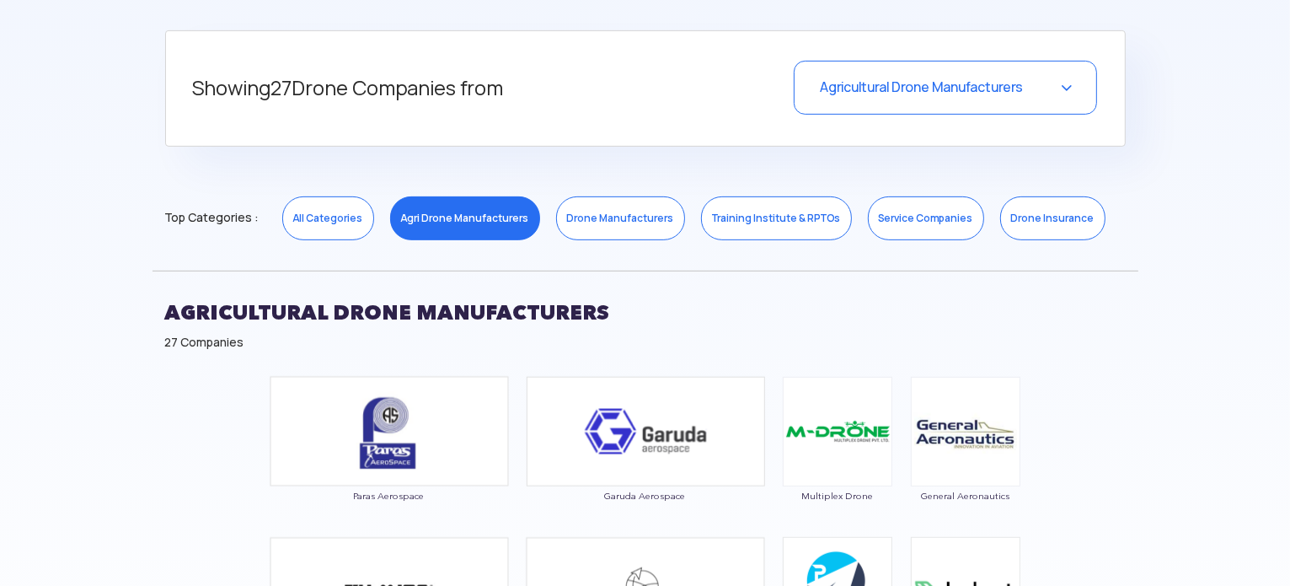
click at [354, 215] on link "All Categories" at bounding box center [328, 218] width 92 height 44
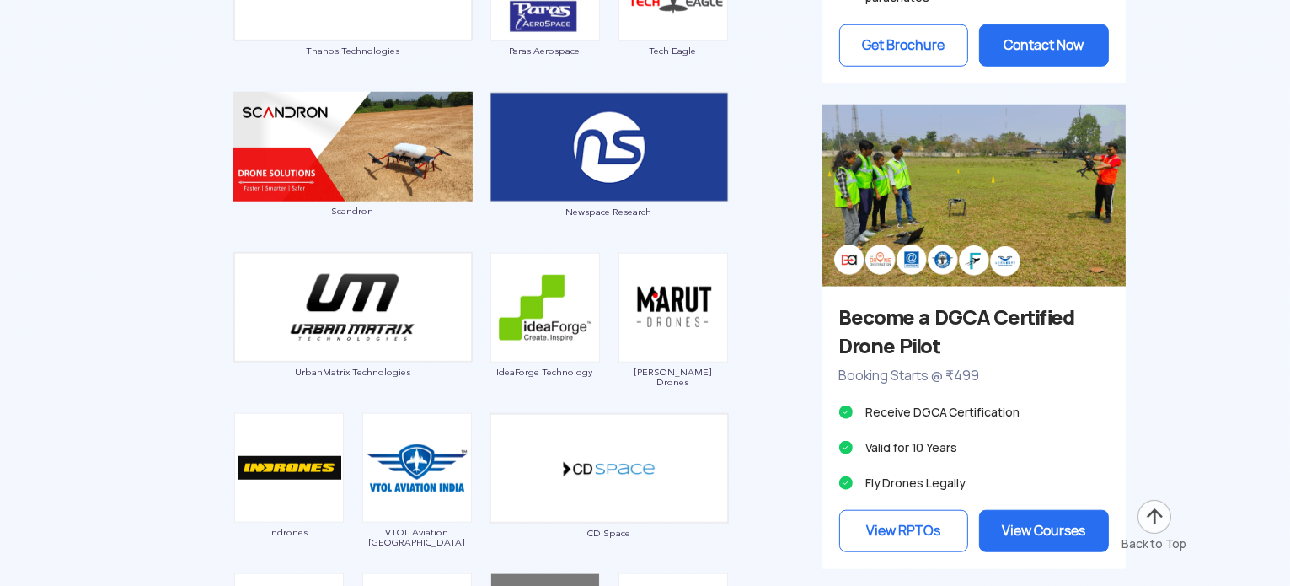
scroll to position [3931, 0]
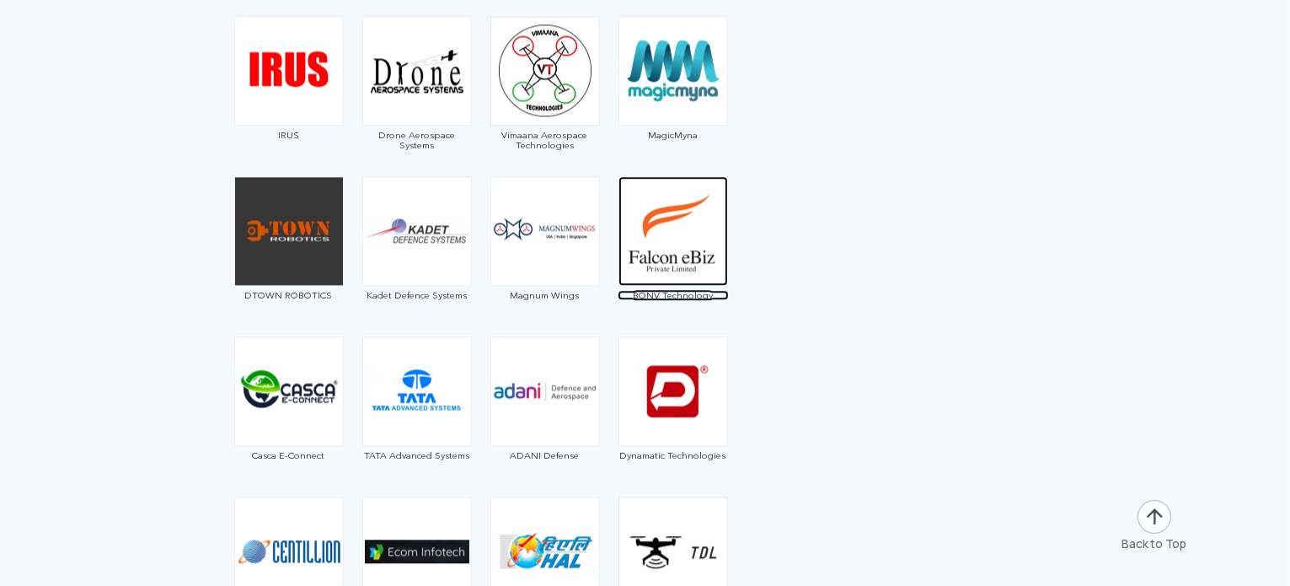
click at [682, 255] on img at bounding box center [673, 231] width 110 height 110
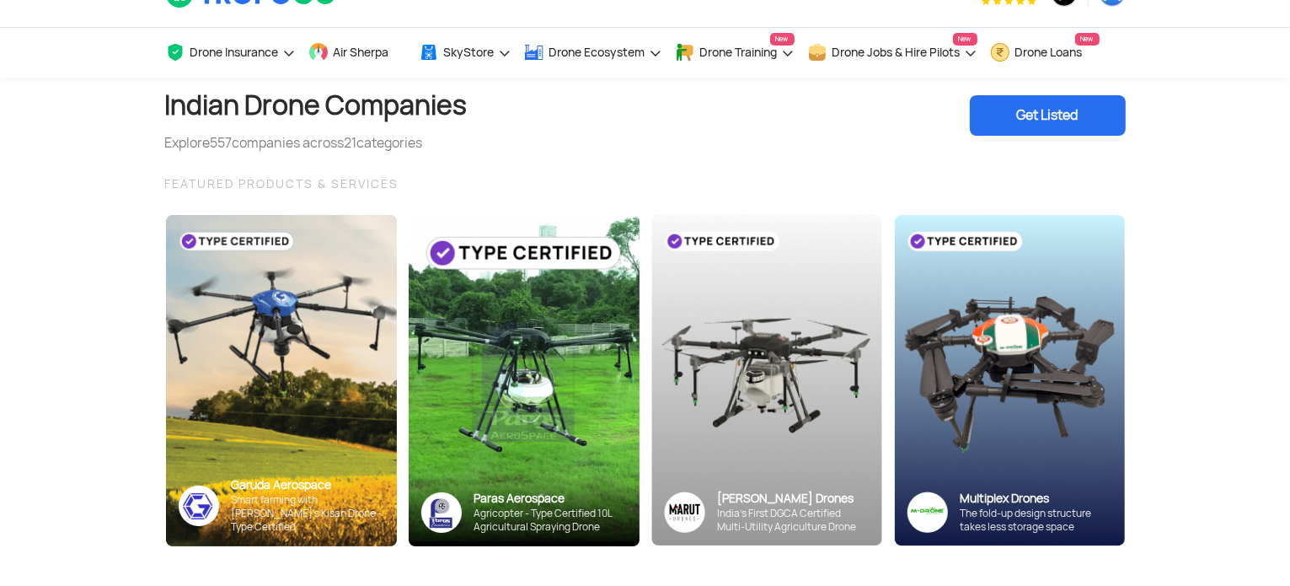
scroll to position [0, 0]
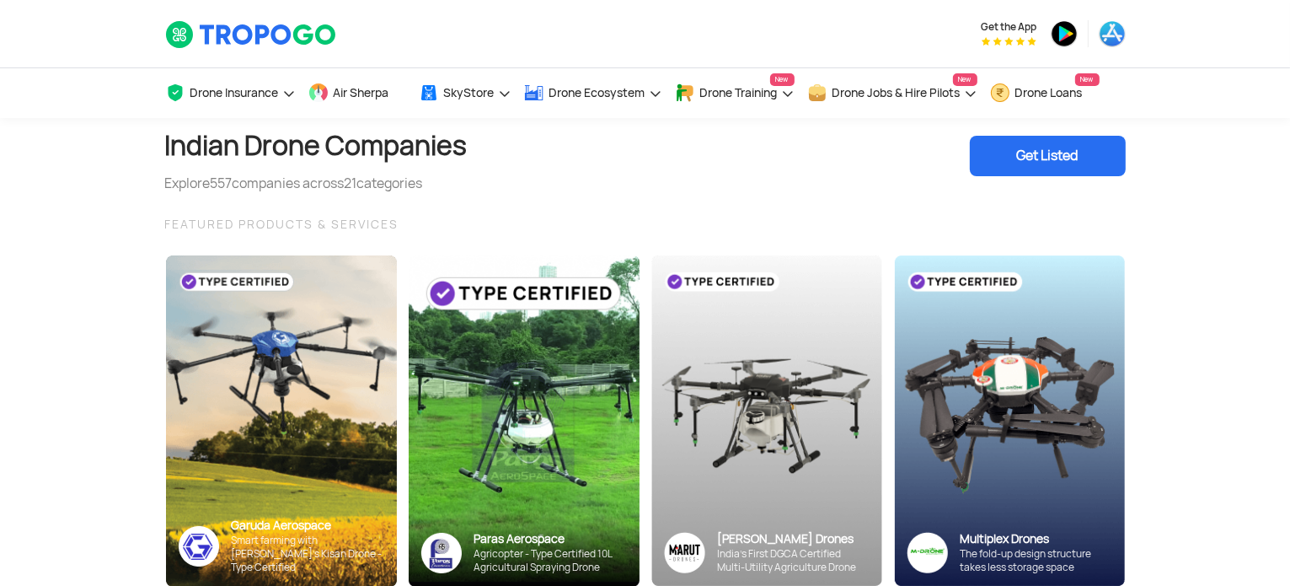
click at [1035, 143] on div "Get Listed" at bounding box center [1048, 156] width 156 height 40
